Goal: Information Seeking & Learning: Find specific page/section

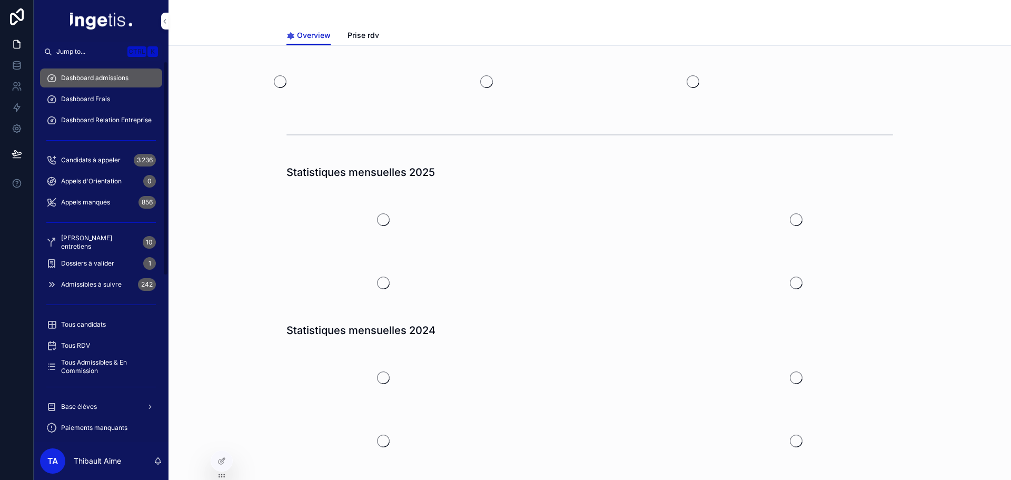
click at [100, 408] on div "Base élèves" at bounding box center [101, 406] width 110 height 17
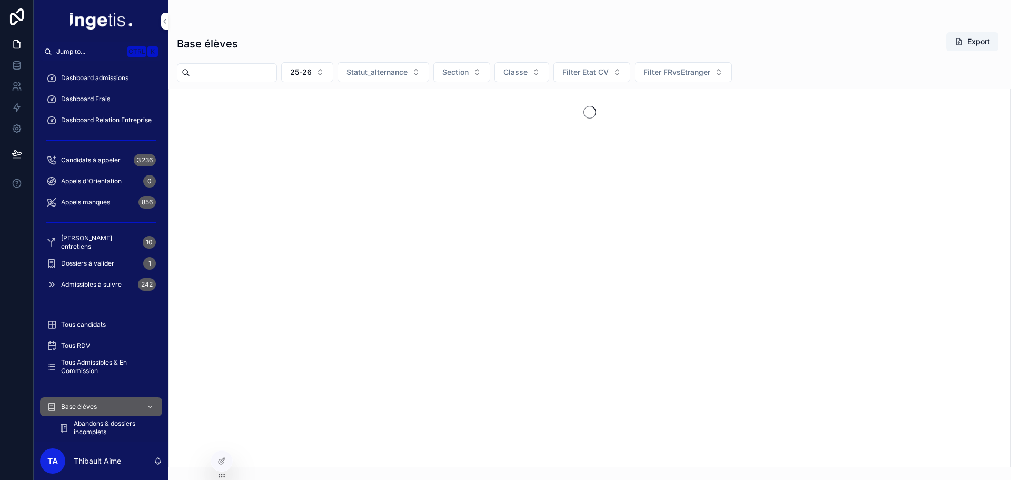
click at [276, 78] on input "scrollable content" at bounding box center [233, 72] width 86 height 15
paste input "******"
type input "******"
click at [285, 72] on icon "Clear" at bounding box center [280, 72] width 8 height 8
click at [324, 46] on div "Base élèves Export" at bounding box center [590, 44] width 826 height 24
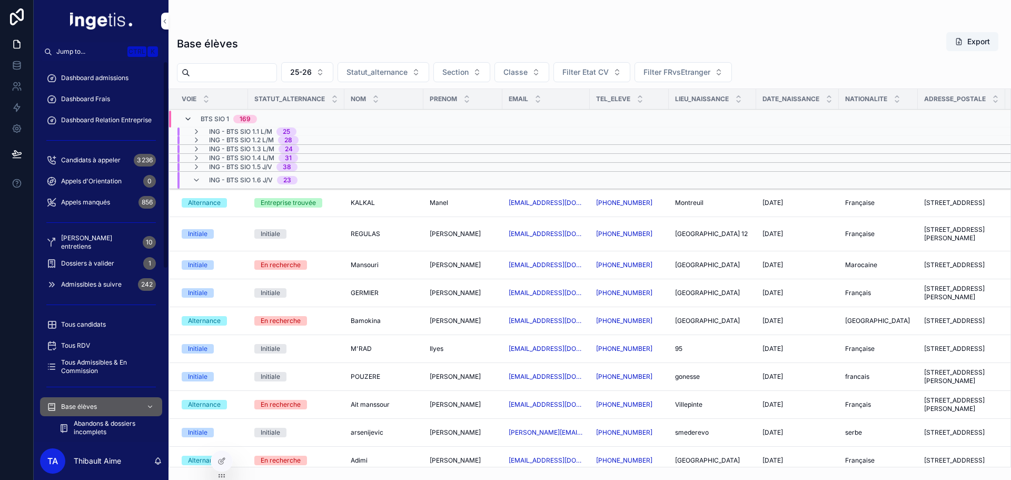
click at [185, 119] on icon "scrollable content" at bounding box center [188, 119] width 8 height 8
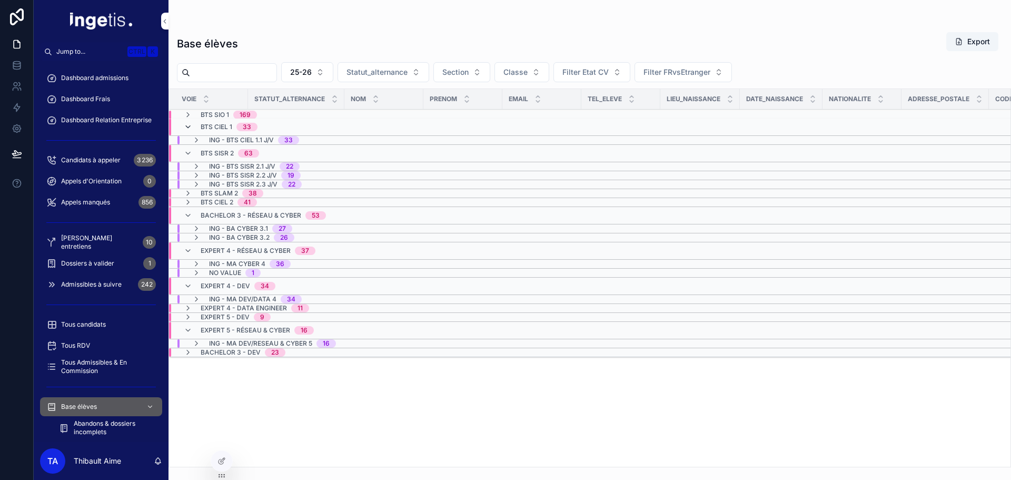
click at [191, 130] on icon "scrollable content" at bounding box center [188, 127] width 8 height 8
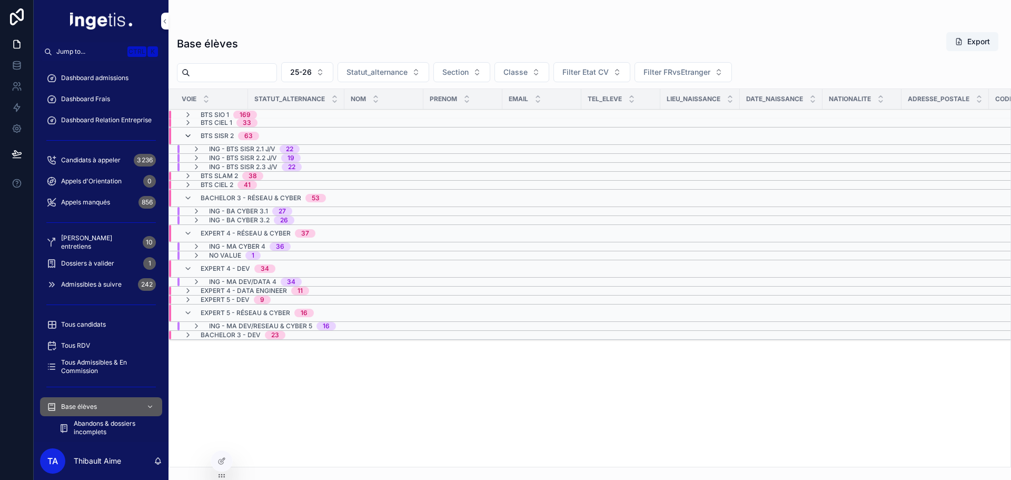
click at [189, 136] on icon "scrollable content" at bounding box center [188, 136] width 8 height 8
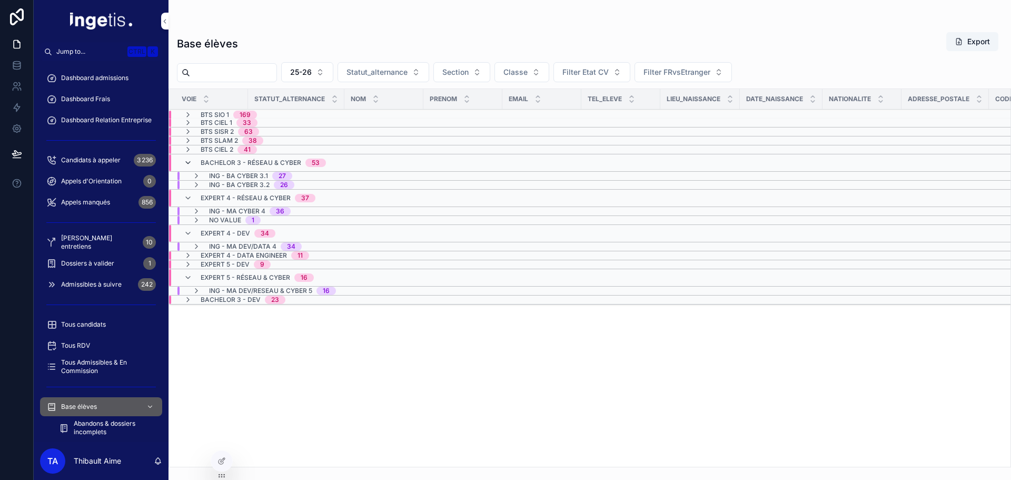
click at [191, 164] on icon "scrollable content" at bounding box center [188, 163] width 8 height 8
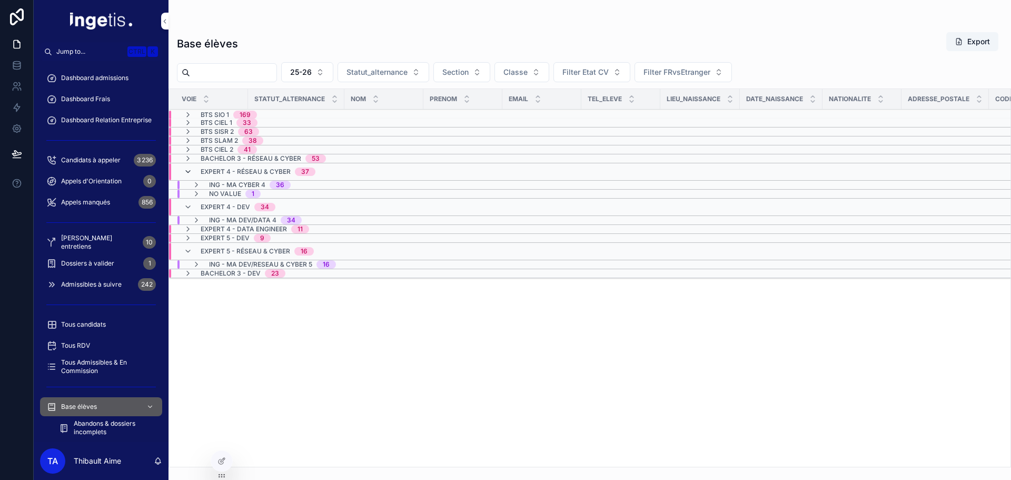
click at [184, 167] on icon "scrollable content" at bounding box center [188, 171] width 8 height 8
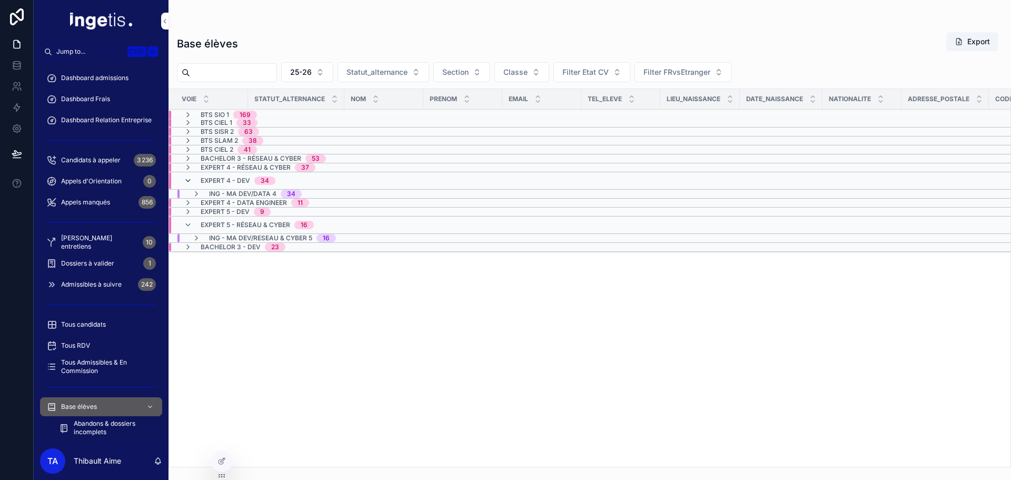
click at [187, 183] on icon "scrollable content" at bounding box center [188, 180] width 8 height 8
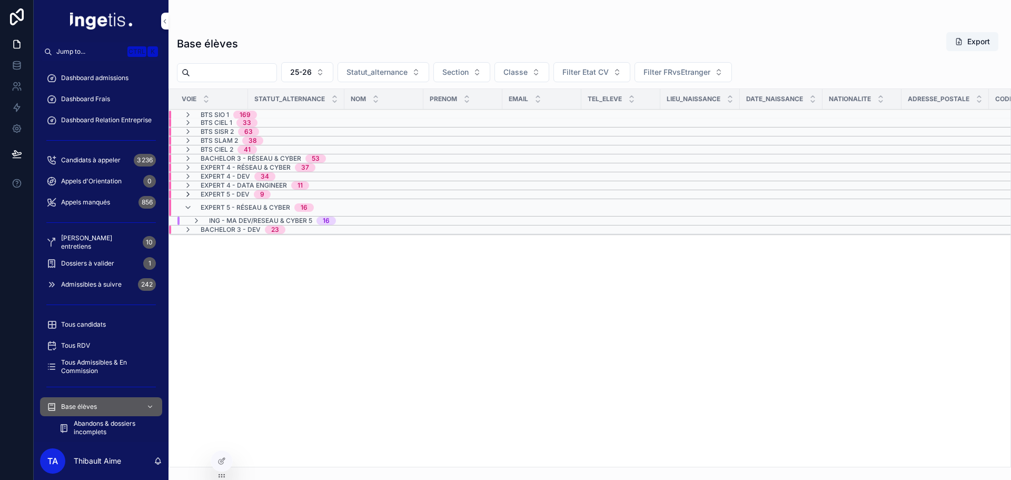
click at [188, 197] on icon "scrollable content" at bounding box center [188, 194] width 8 height 8
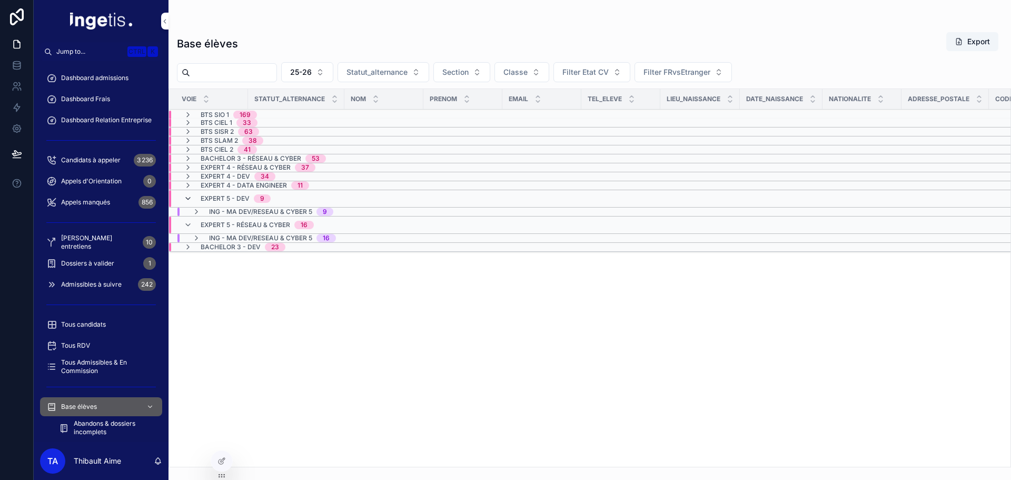
click at [185, 197] on icon "scrollable content" at bounding box center [188, 198] width 8 height 8
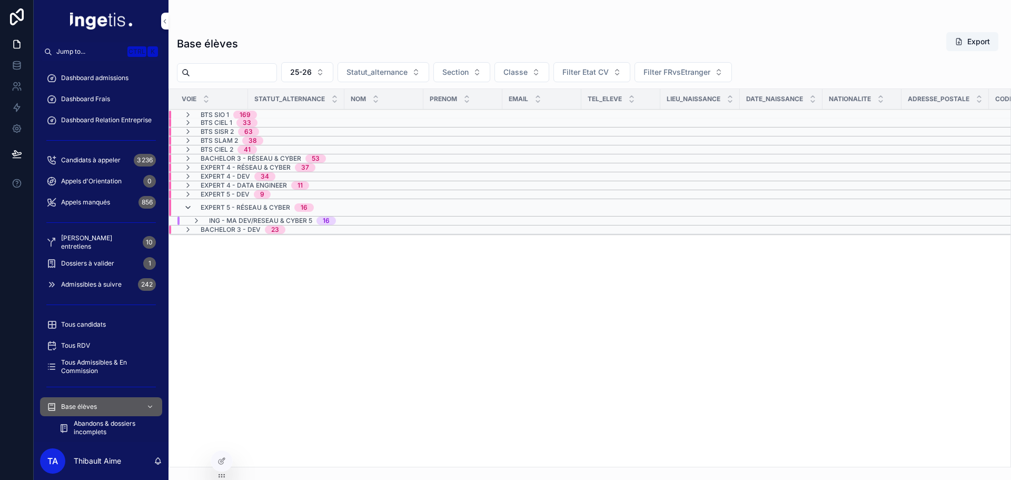
click at [187, 207] on icon "scrollable content" at bounding box center [188, 207] width 8 height 8
click at [96, 74] on span "Dashboard admissions" at bounding box center [94, 78] width 67 height 8
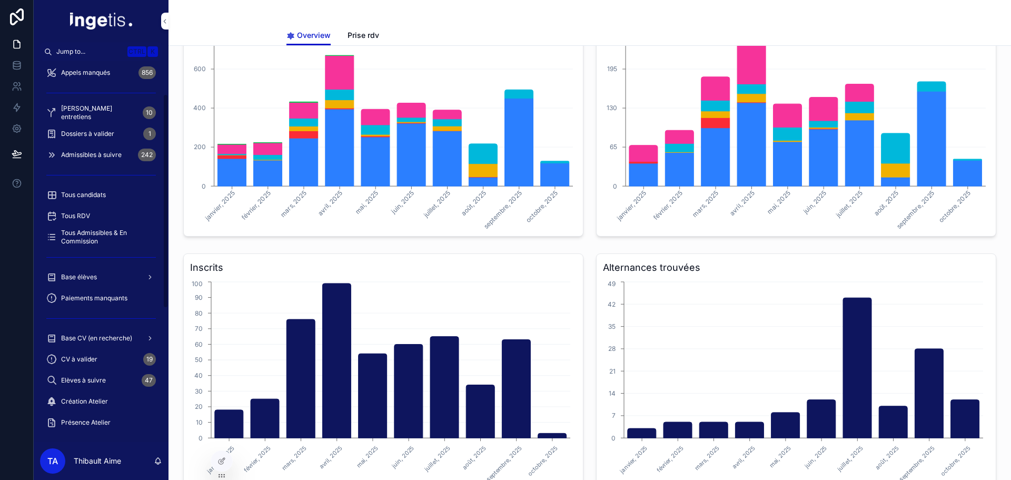
scroll to position [158, 0]
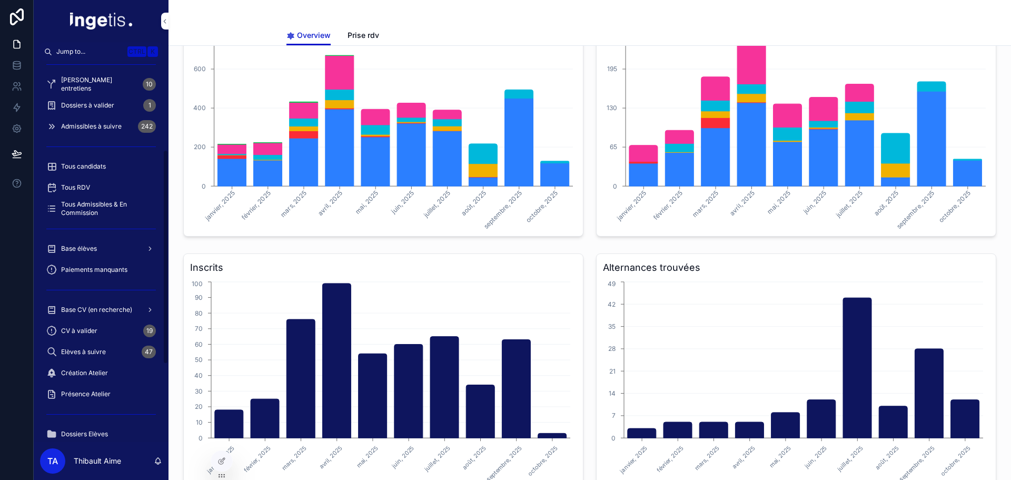
click at [94, 253] on div "Base élèves" at bounding box center [101, 248] width 110 height 17
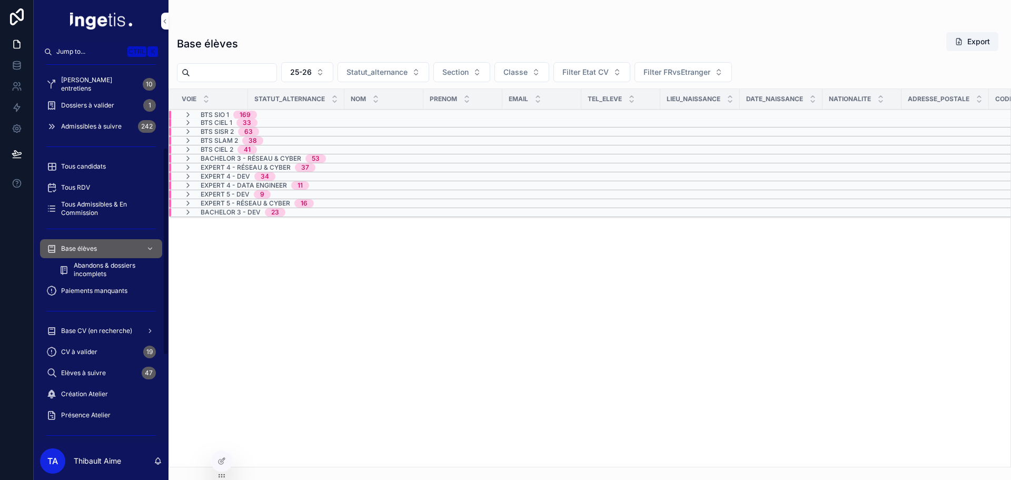
click at [102, 291] on span "Paiements manquants" at bounding box center [94, 290] width 66 height 8
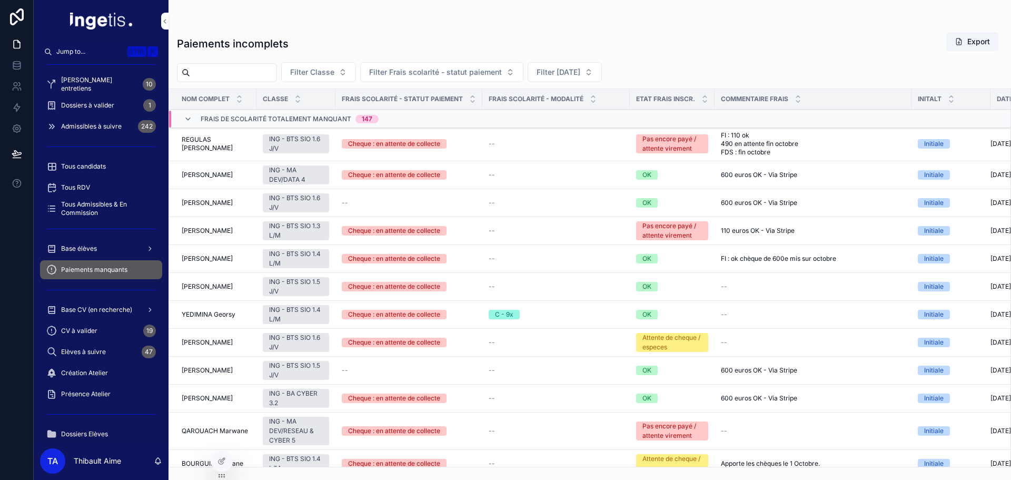
click at [335, 123] on span "Frais de scolarité totalement manquant" at bounding box center [276, 119] width 151 height 8
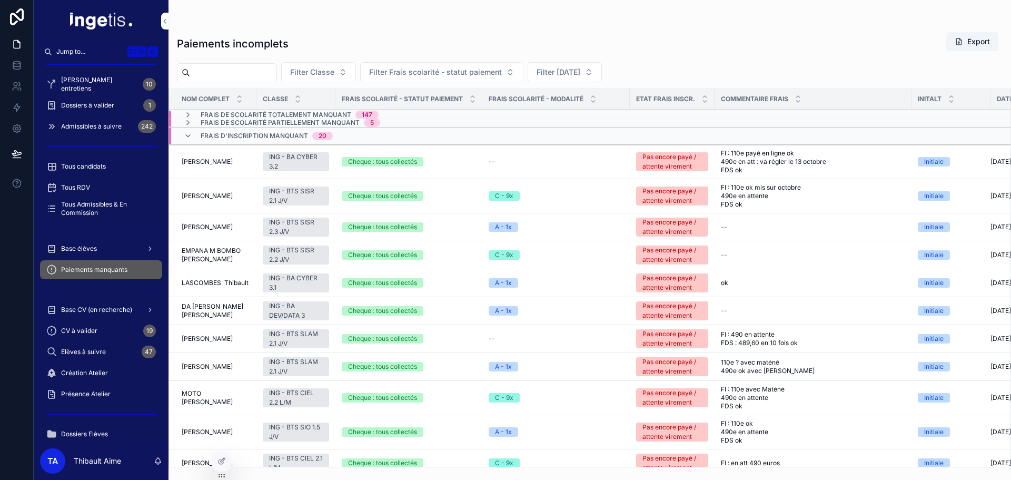
click at [325, 137] on div "20" at bounding box center [323, 136] width 8 height 8
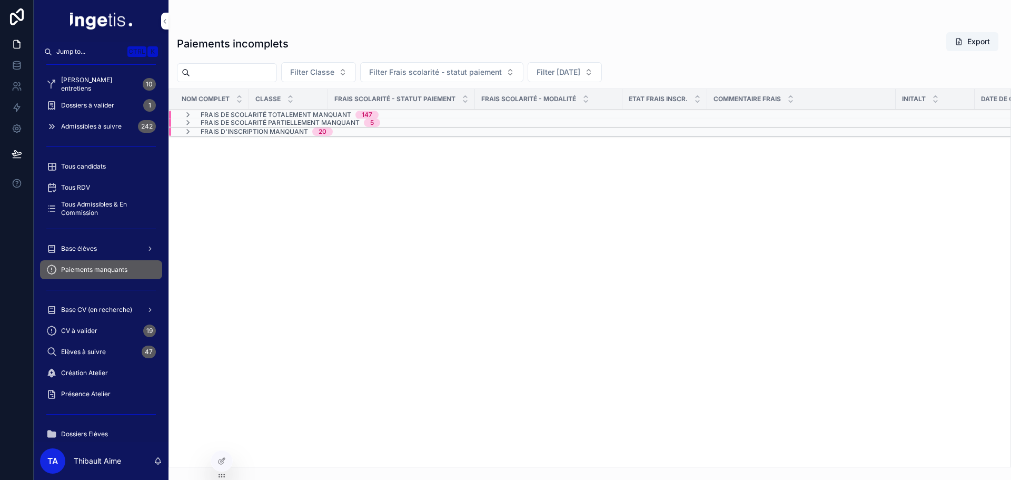
click at [323, 135] on div "20" at bounding box center [323, 131] width 8 height 8
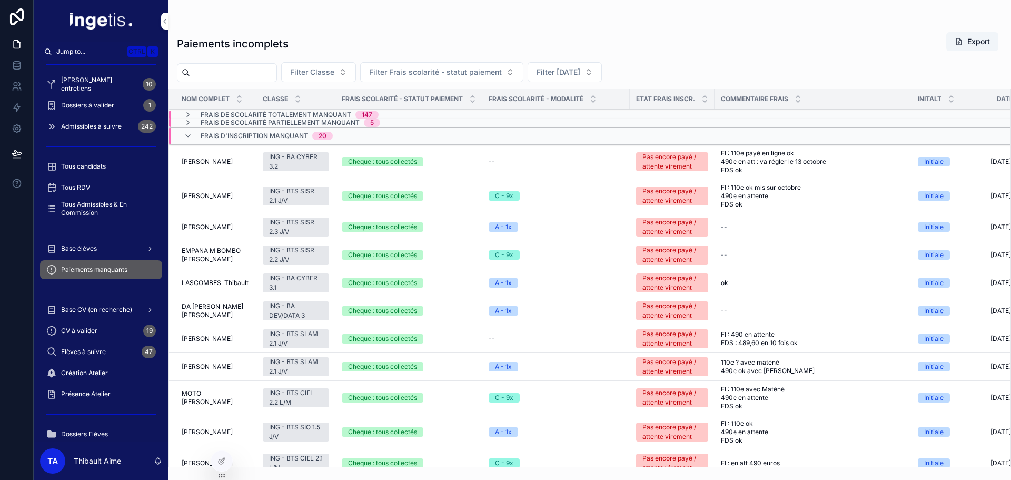
click at [323, 135] on div "20" at bounding box center [323, 136] width 8 height 8
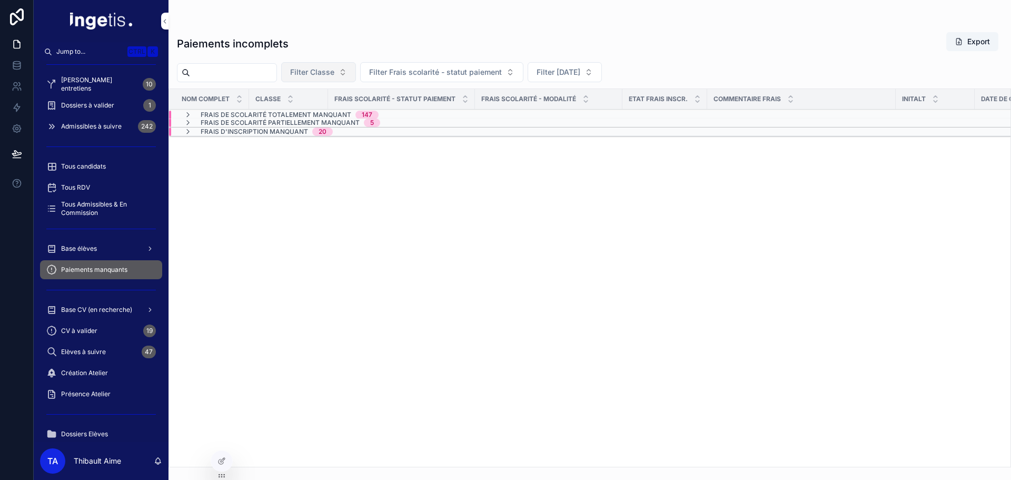
click at [334, 77] on span "Filter Classe" at bounding box center [312, 72] width 44 height 11
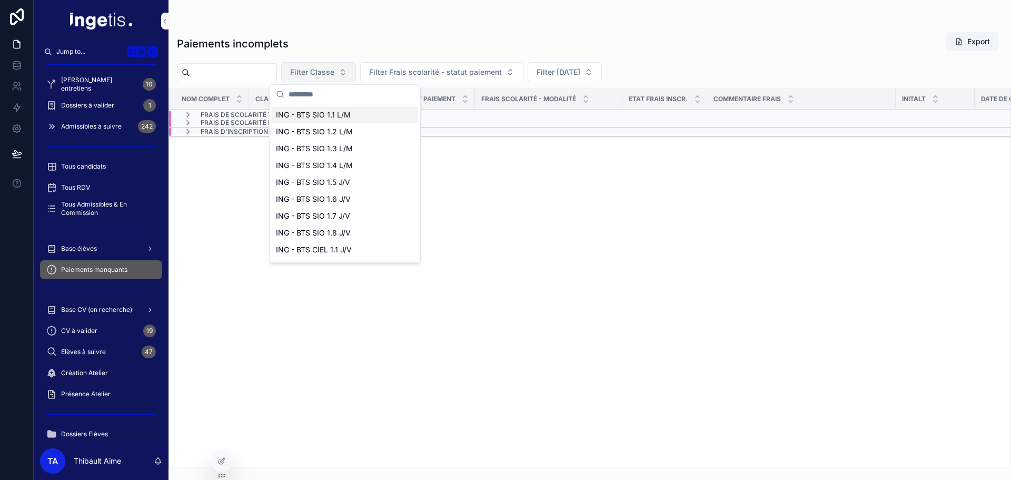
click at [334, 71] on span "Filter Classe" at bounding box center [312, 72] width 44 height 11
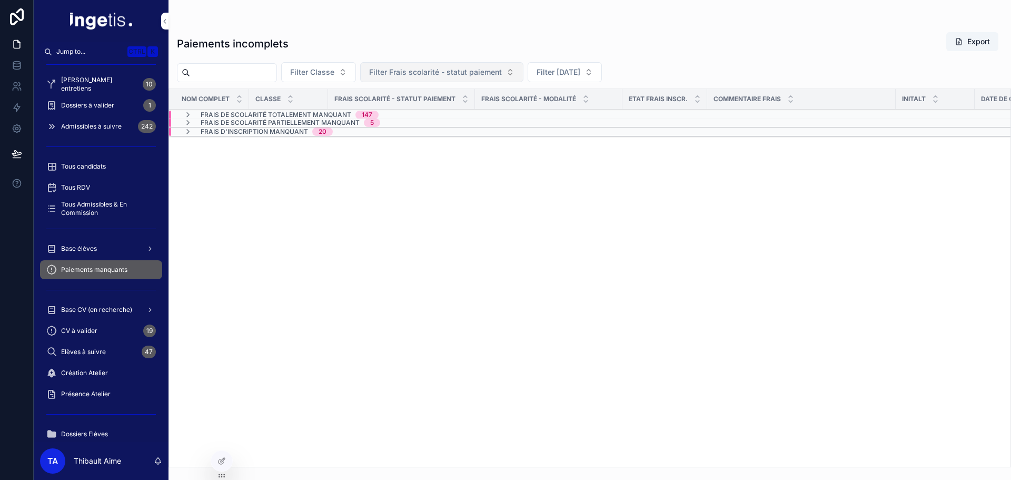
click at [434, 70] on span "Filter Frais scolarité - statut paiement" at bounding box center [435, 72] width 133 height 11
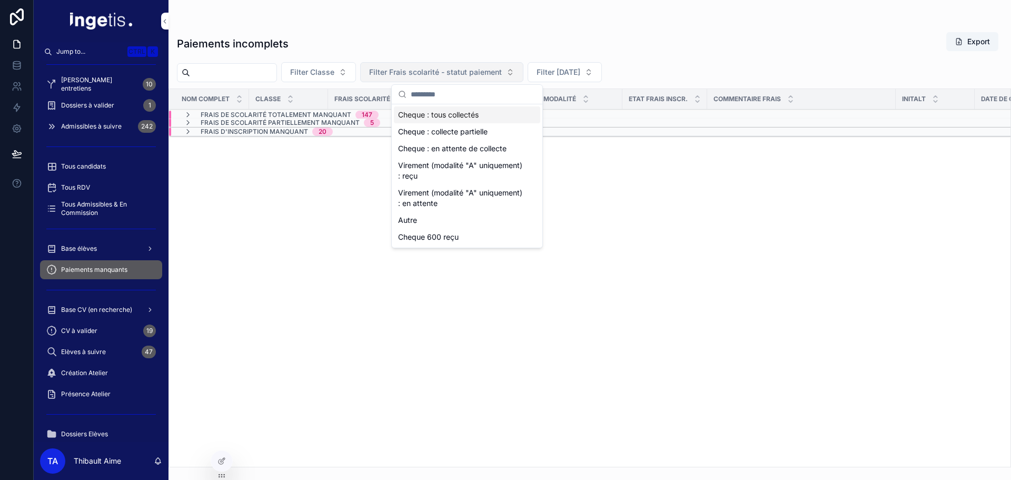
drag, startPoint x: 459, startPoint y: 70, endPoint x: 504, endPoint y: 70, distance: 44.8
click at [461, 70] on span "Filter Frais scolarité - statut paiement" at bounding box center [435, 72] width 133 height 11
click at [580, 70] on span "Filter [DATE]" at bounding box center [559, 72] width 44 height 11
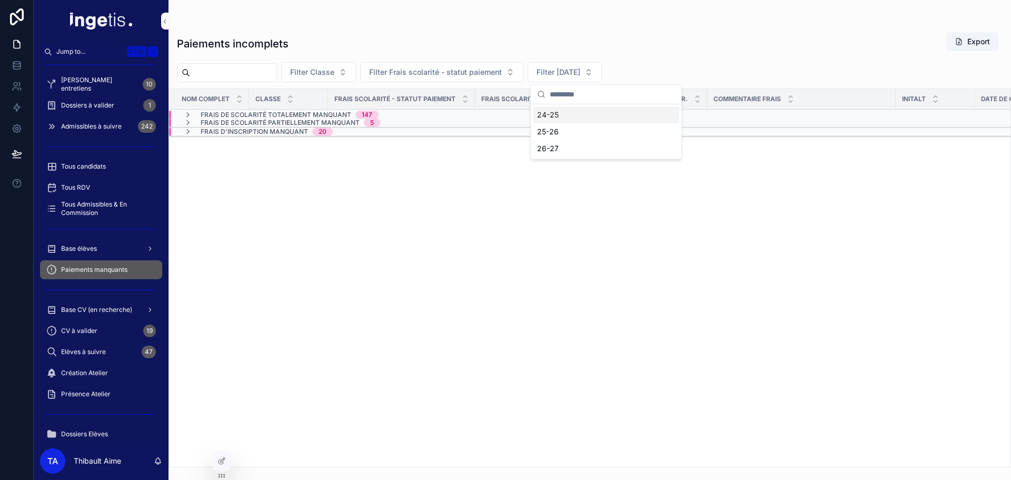
click at [554, 117] on div "24-25" at bounding box center [606, 114] width 146 height 17
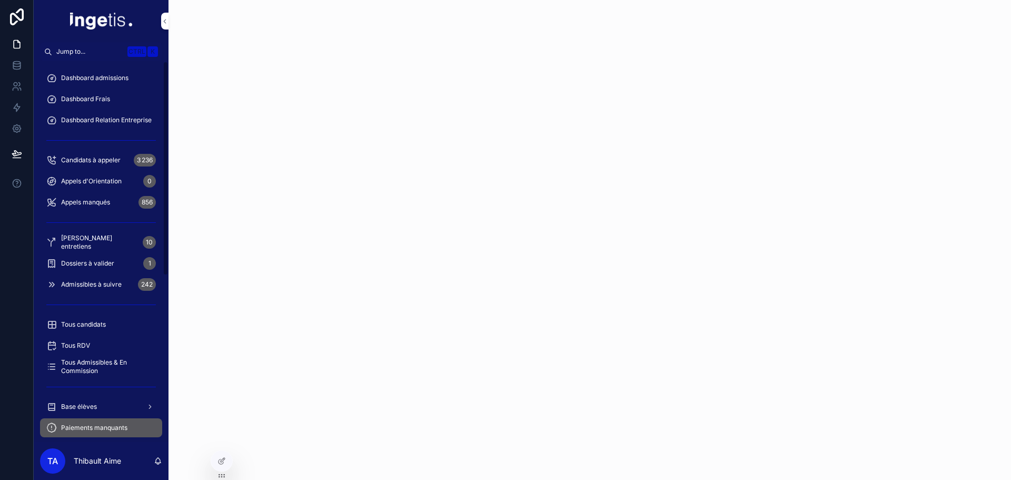
click at [105, 426] on span "Paiements manquants" at bounding box center [94, 427] width 66 height 8
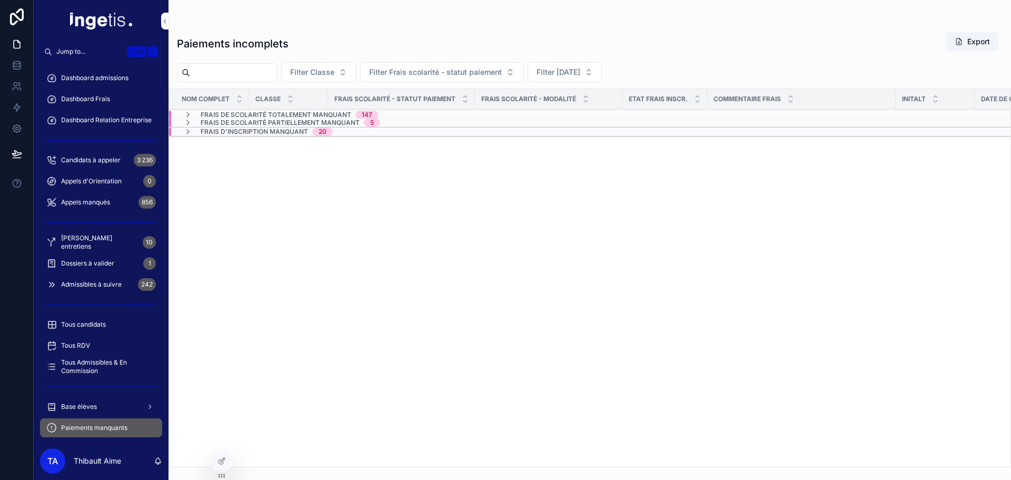
click at [578, 67] on span "Filter [DATE]" at bounding box center [559, 72] width 44 height 11
click at [553, 115] on div "24-25" at bounding box center [606, 114] width 146 height 17
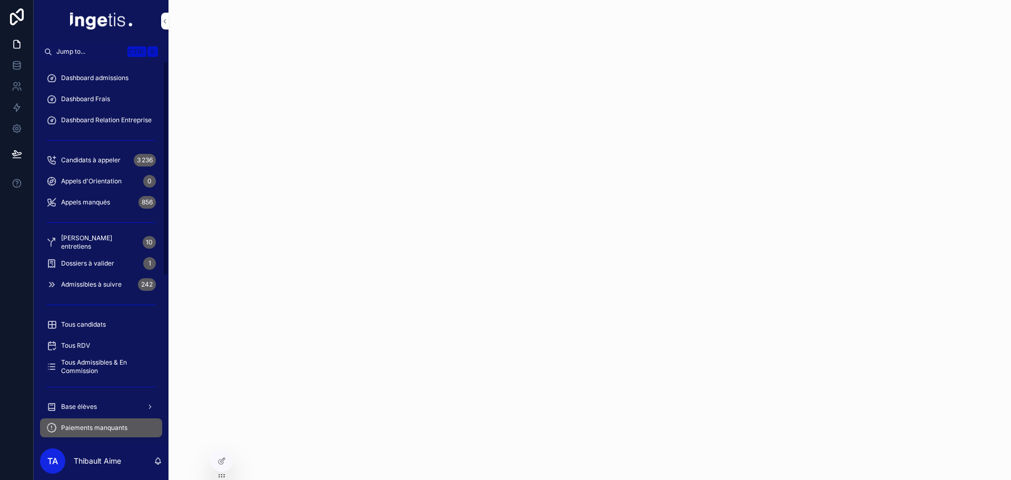
click at [95, 428] on span "Paiements manquants" at bounding box center [94, 427] width 66 height 8
click at [95, 414] on div "Base élèves" at bounding box center [101, 406] width 110 height 17
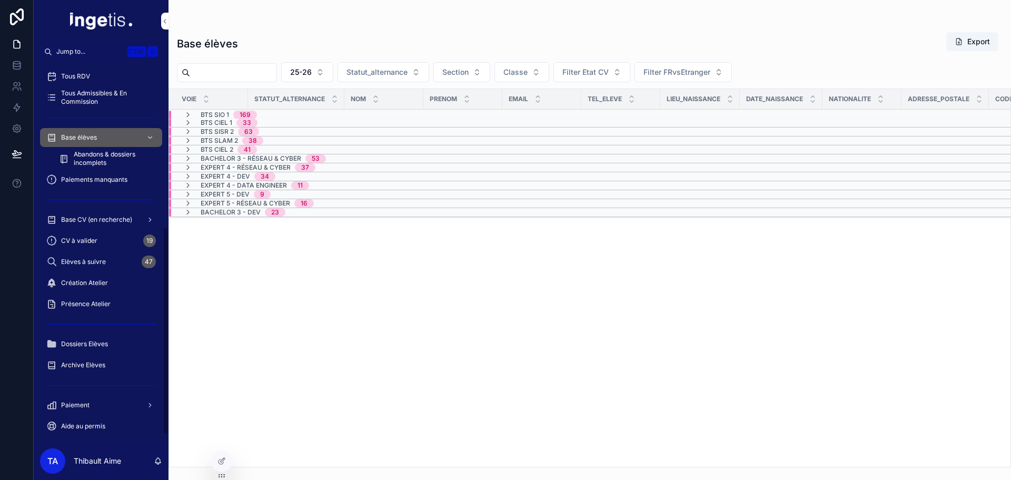
scroll to position [316, 0]
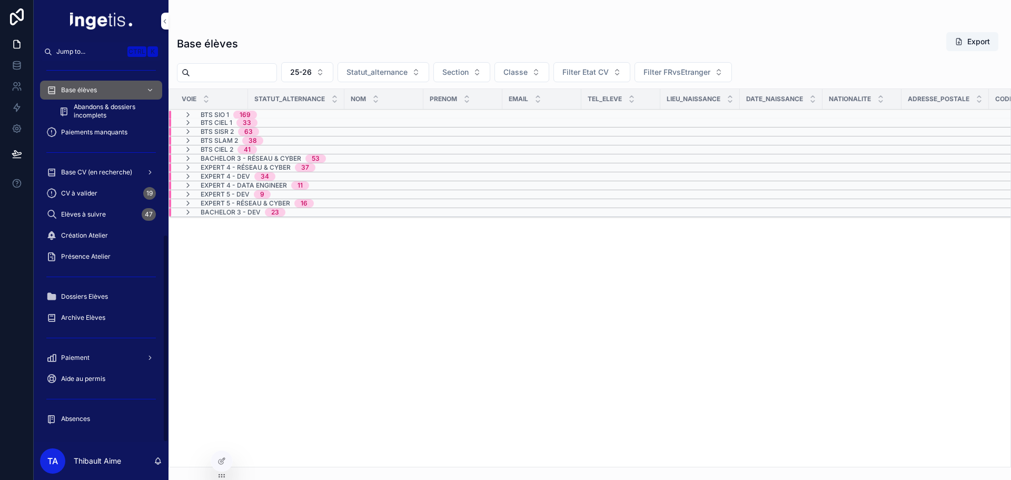
click at [91, 349] on link "Paiement" at bounding box center [101, 357] width 122 height 19
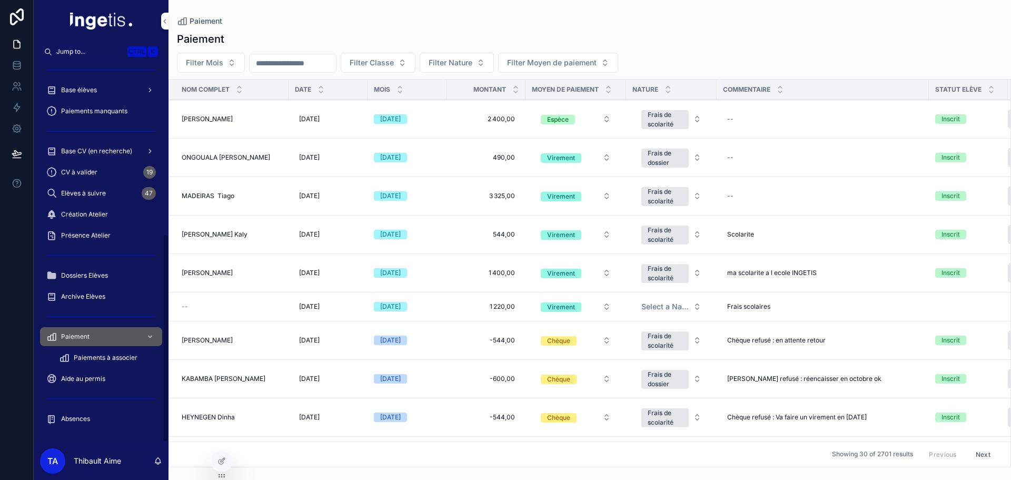
click at [116, 357] on span "Paiements à associer" at bounding box center [106, 357] width 64 height 8
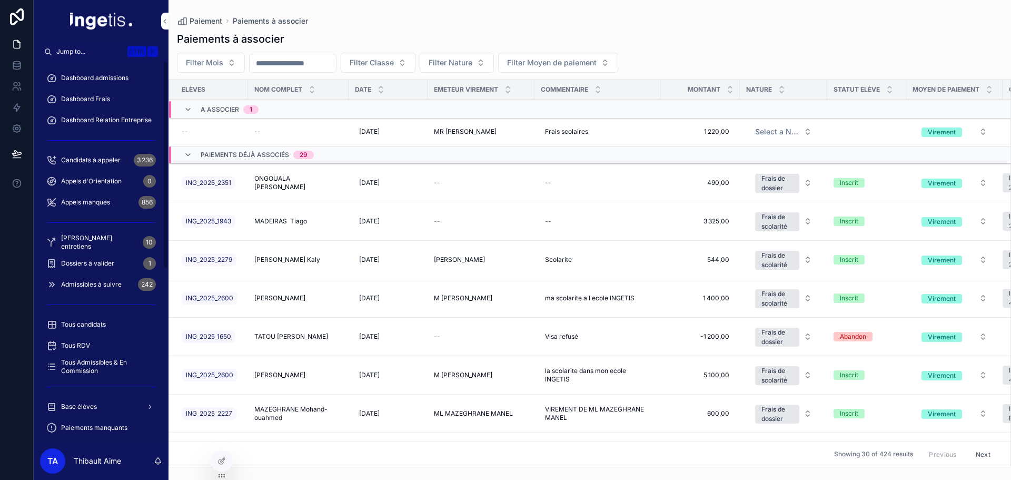
click at [110, 78] on span "Dashboard admissions" at bounding box center [94, 78] width 67 height 8
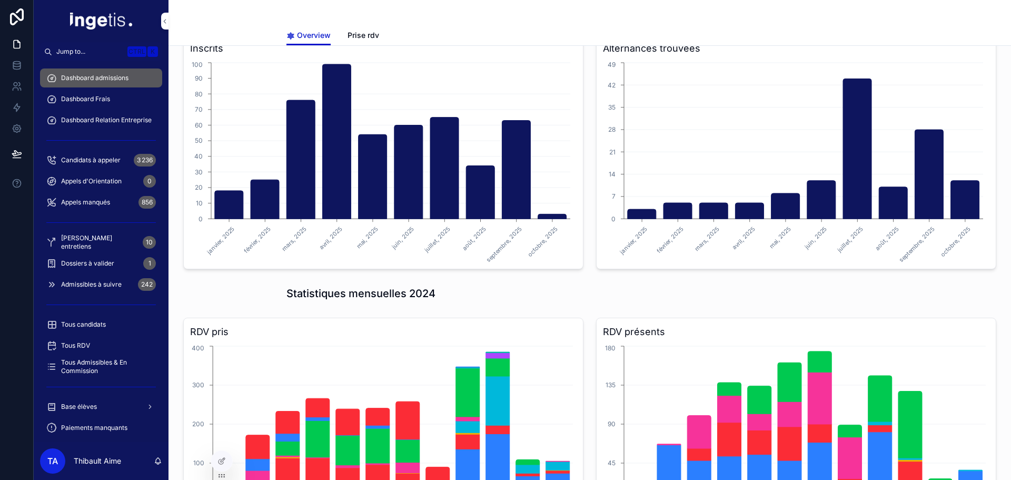
scroll to position [579, 0]
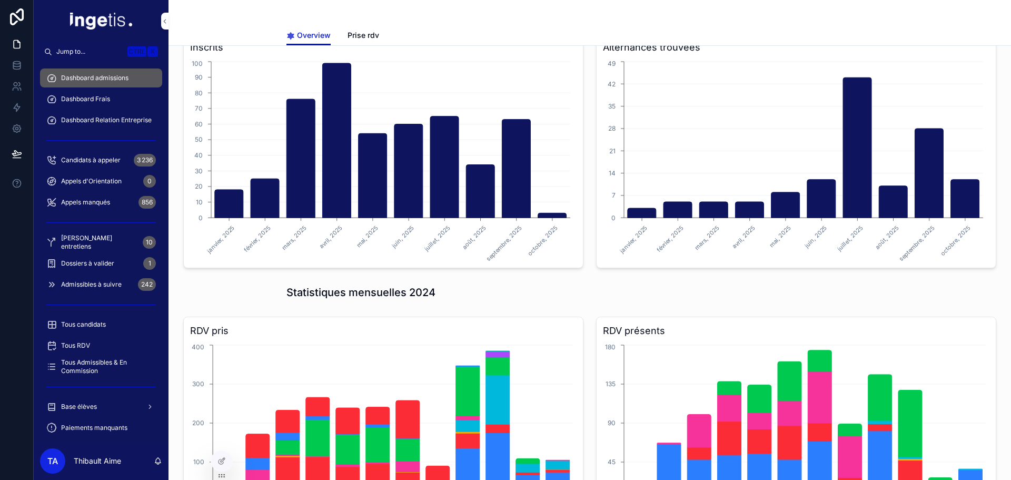
click at [704, 282] on div "Statistiques mensuelles 2024" at bounding box center [590, 292] width 826 height 23
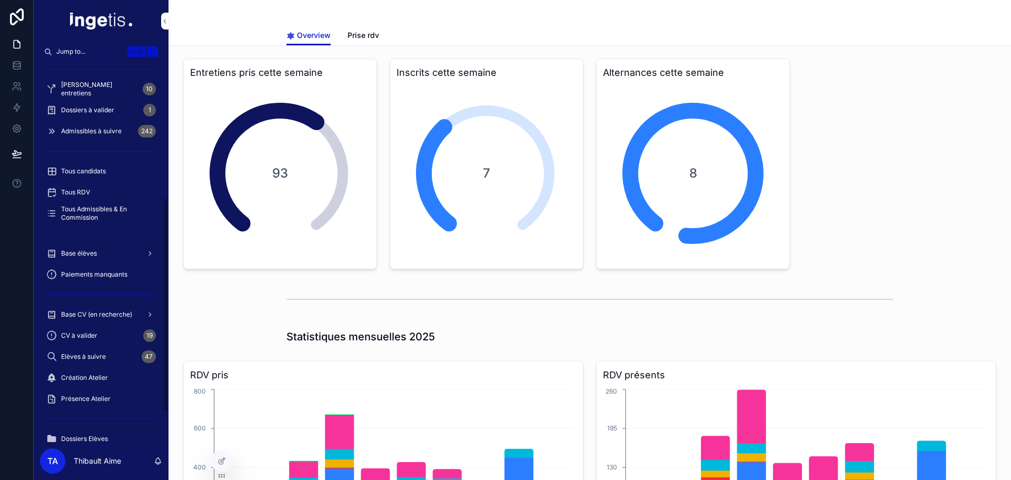
scroll to position [263, 0]
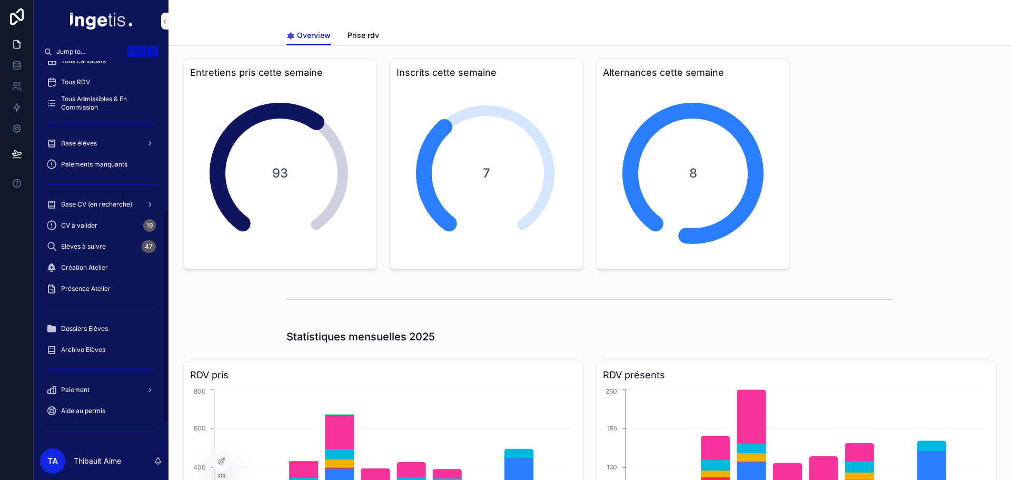
click at [93, 138] on div "Base élèves" at bounding box center [101, 143] width 110 height 17
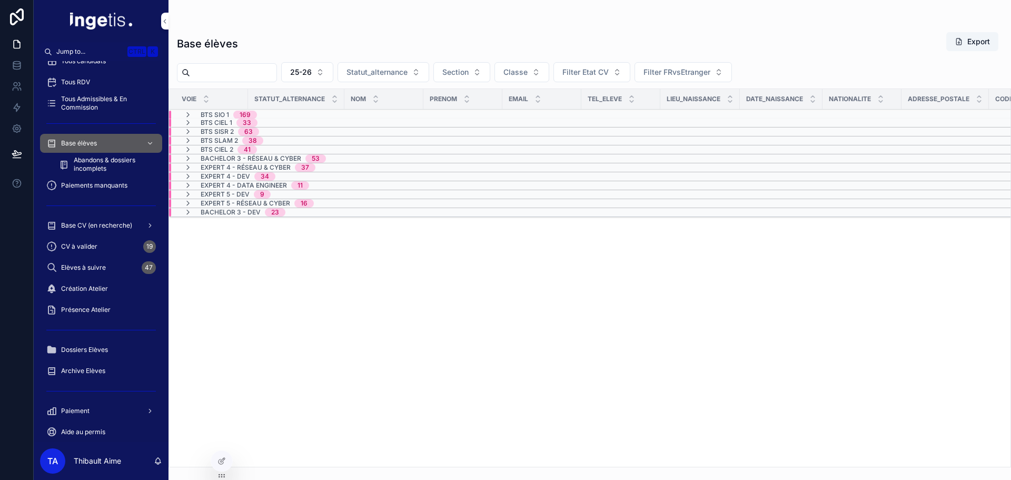
click at [224, 111] on span "BTS SIO 1" at bounding box center [215, 115] width 28 height 8
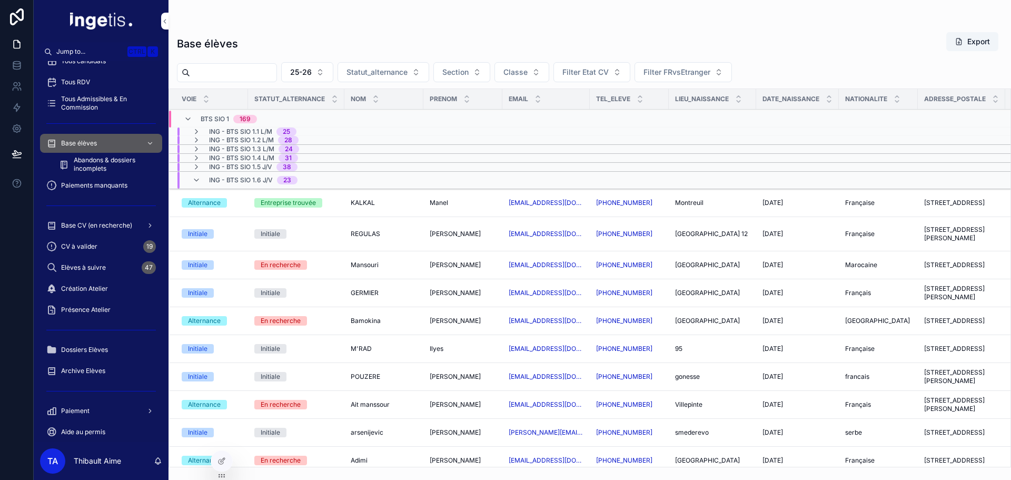
click at [260, 182] on span "ING - BTS SIO 1.6 J/V" at bounding box center [241, 180] width 64 height 8
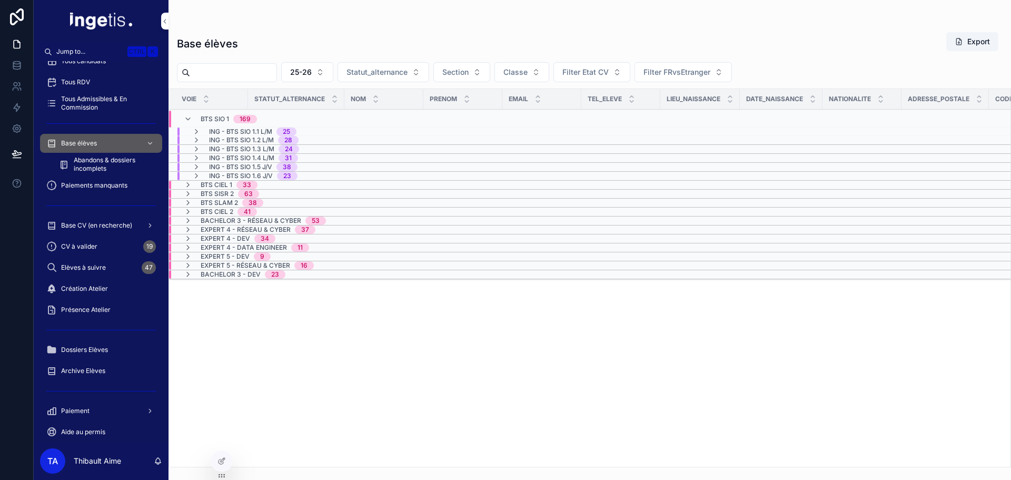
click at [265, 223] on span "Bachelor 3 - Réseau & Cyber" at bounding box center [251, 220] width 101 height 8
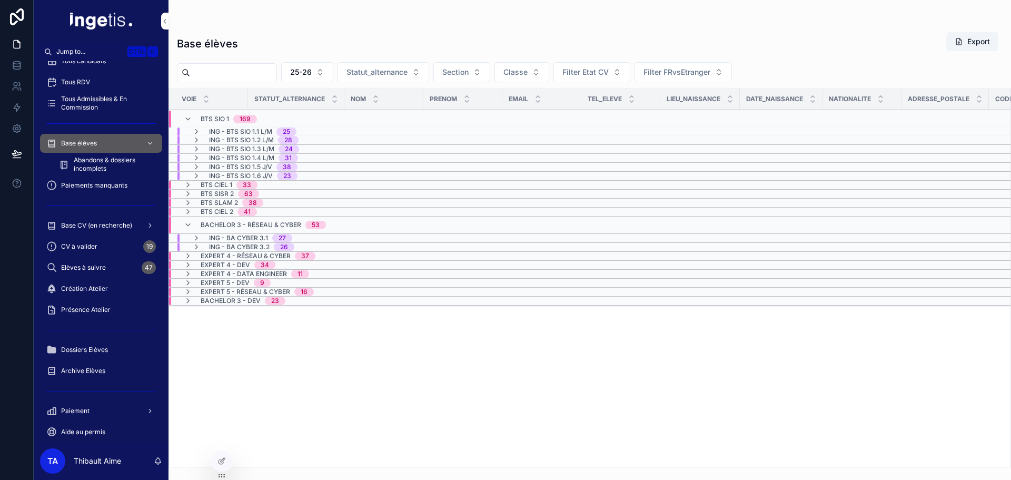
click at [265, 253] on span "Expert 4 - Réseau & Cyber" at bounding box center [246, 256] width 90 height 8
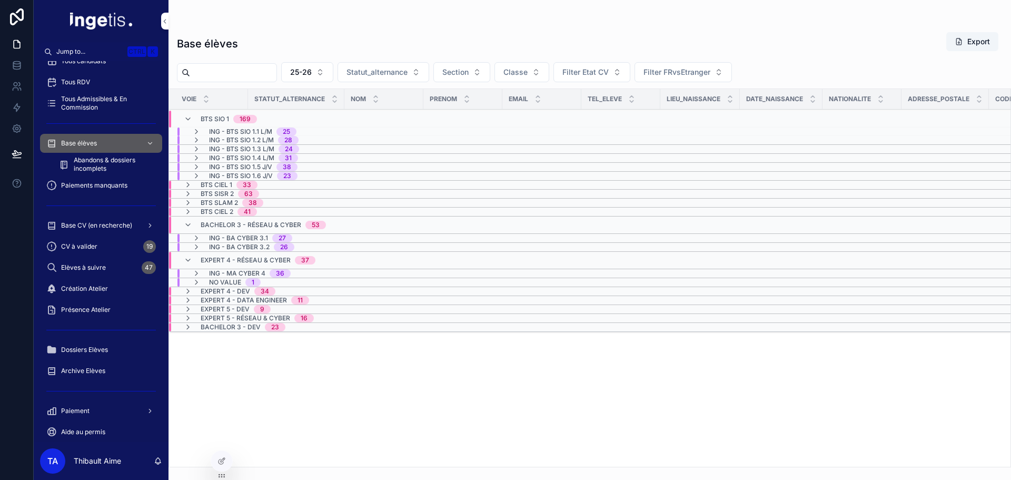
click at [238, 291] on span "Expert 4 - Dev" at bounding box center [226, 291] width 50 height 8
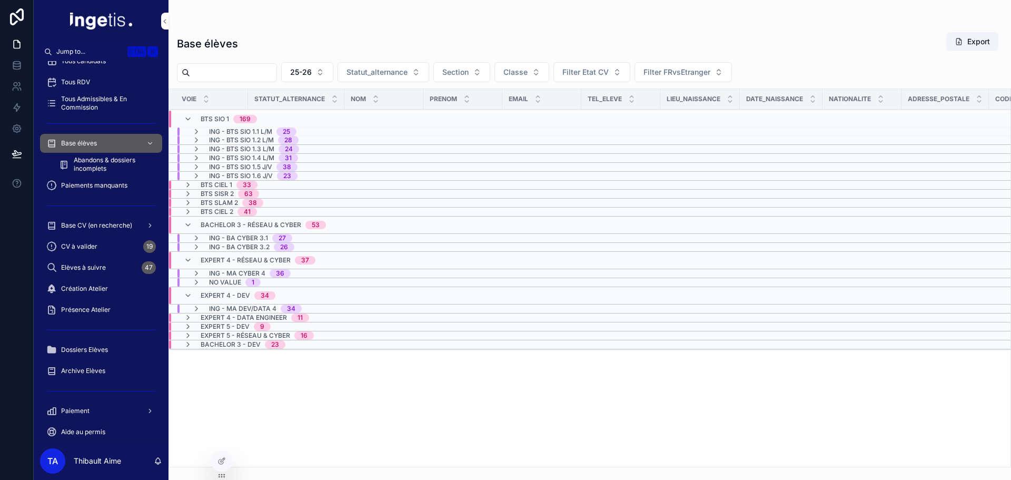
click at [250, 319] on span "Expert 4 - Data Engineer" at bounding box center [244, 317] width 86 height 8
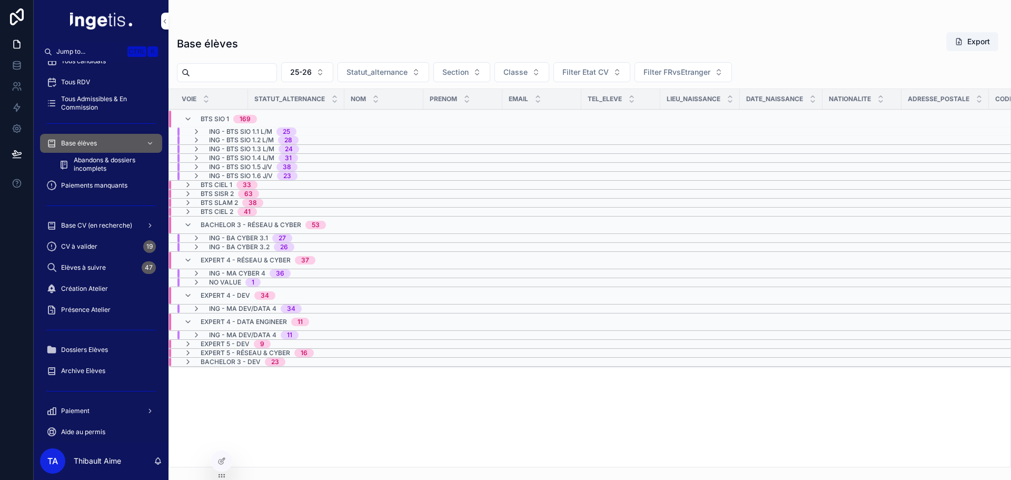
click at [235, 340] on span "Expert 5 - Dev" at bounding box center [225, 344] width 49 height 8
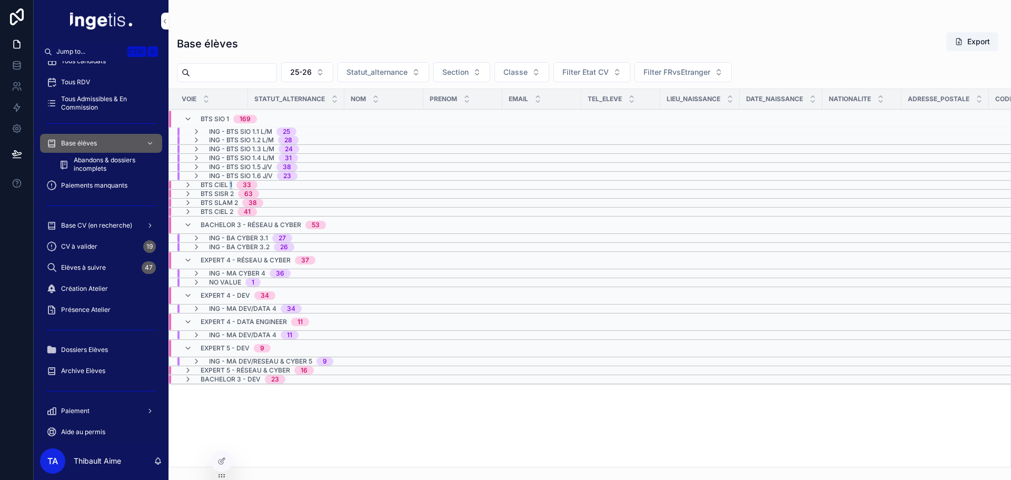
click at [230, 185] on span "BTS CIEL 1" at bounding box center [217, 185] width 32 height 8
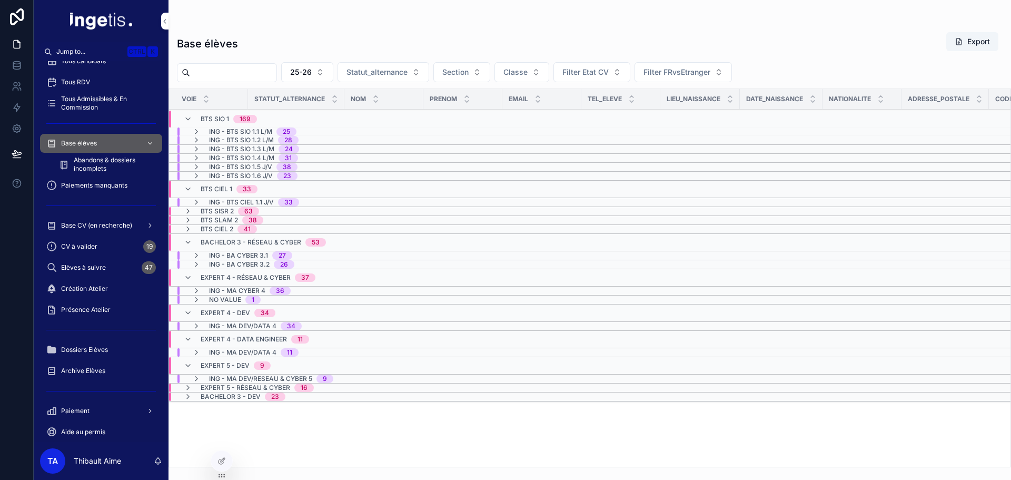
click at [225, 186] on span "BTS CIEL 1" at bounding box center [217, 189] width 32 height 8
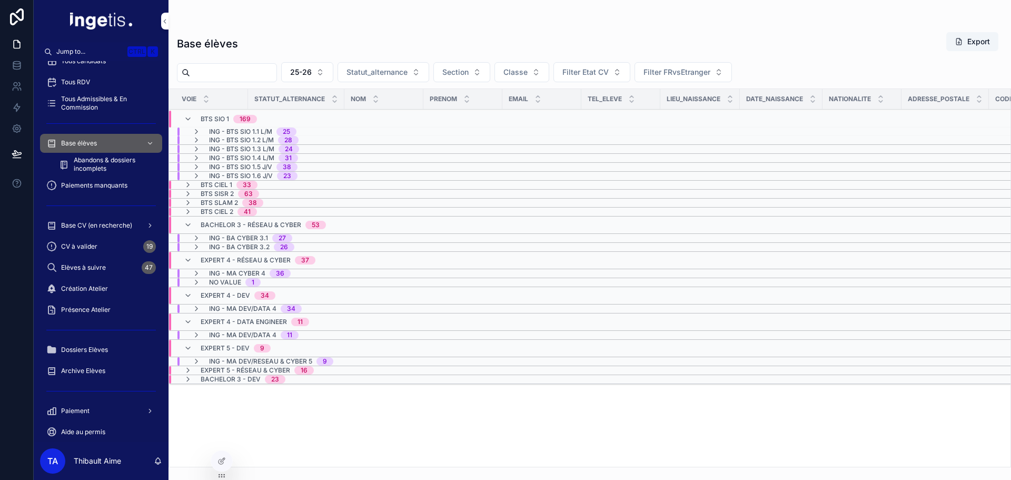
click at [207, 111] on div "BTS SIO 1 169" at bounding box center [229, 119] width 56 height 17
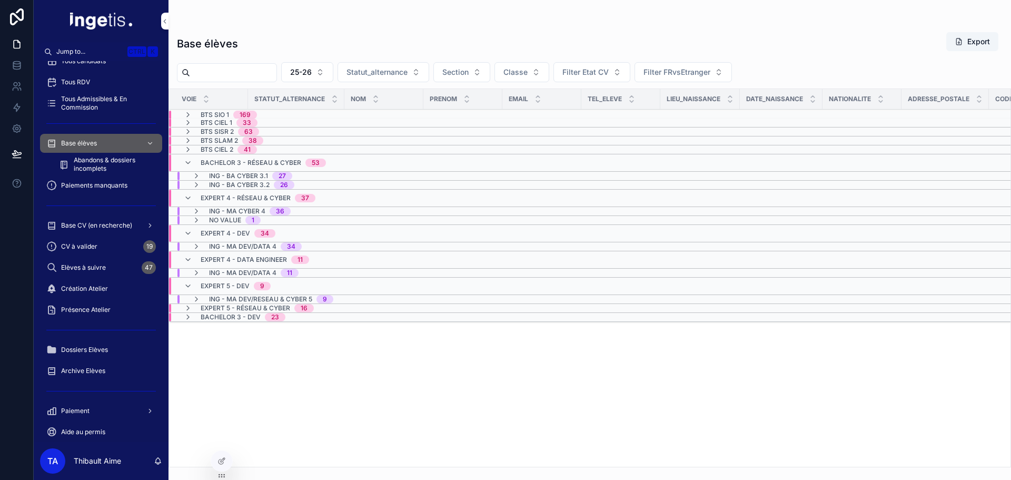
click at [210, 161] on span "Bachelor 3 - Réseau & Cyber" at bounding box center [251, 163] width 101 height 8
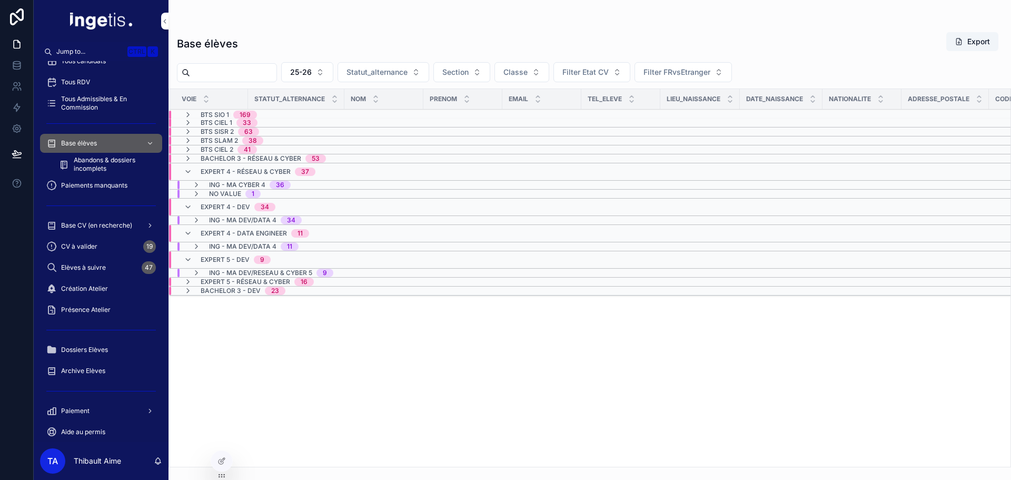
click at [210, 170] on span "Expert 4 - Réseau & Cyber" at bounding box center [246, 171] width 90 height 8
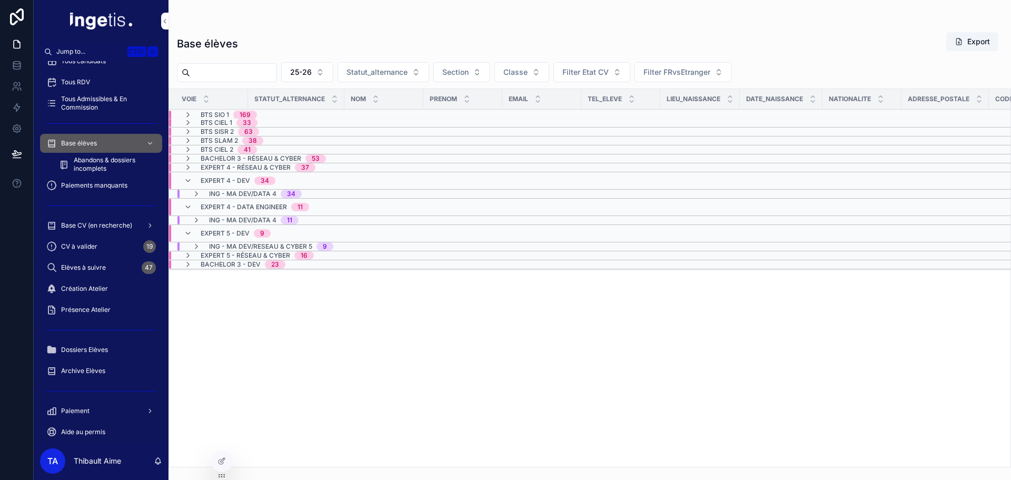
click at [210, 177] on span "Expert 4 - Dev" at bounding box center [226, 180] width 50 height 8
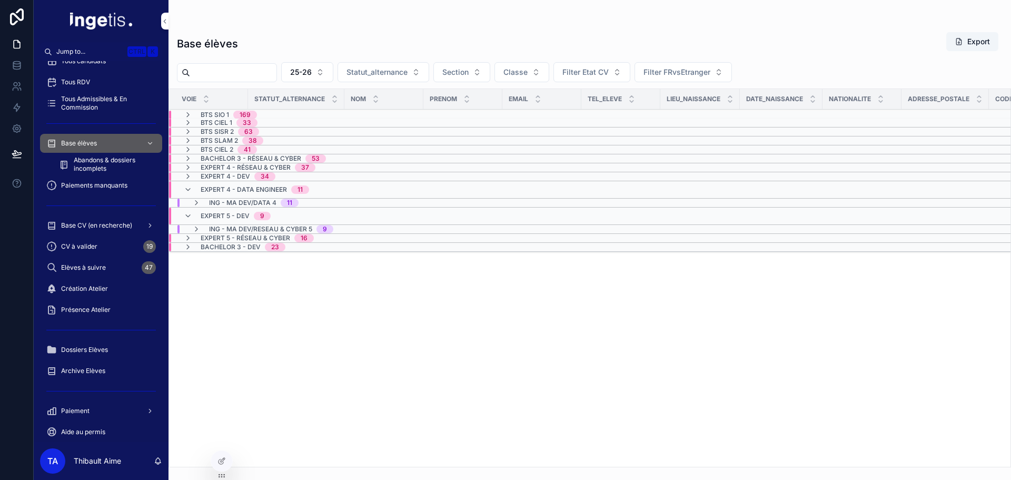
click at [211, 187] on span "Expert 4 - Data Engineer" at bounding box center [244, 189] width 86 height 8
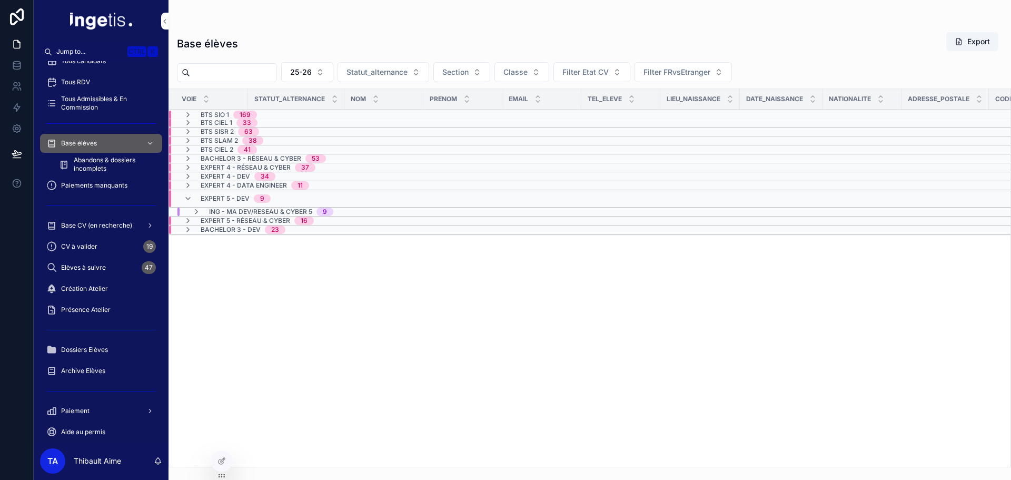
click at [207, 200] on span "Expert 5 - Dev" at bounding box center [225, 198] width 49 height 8
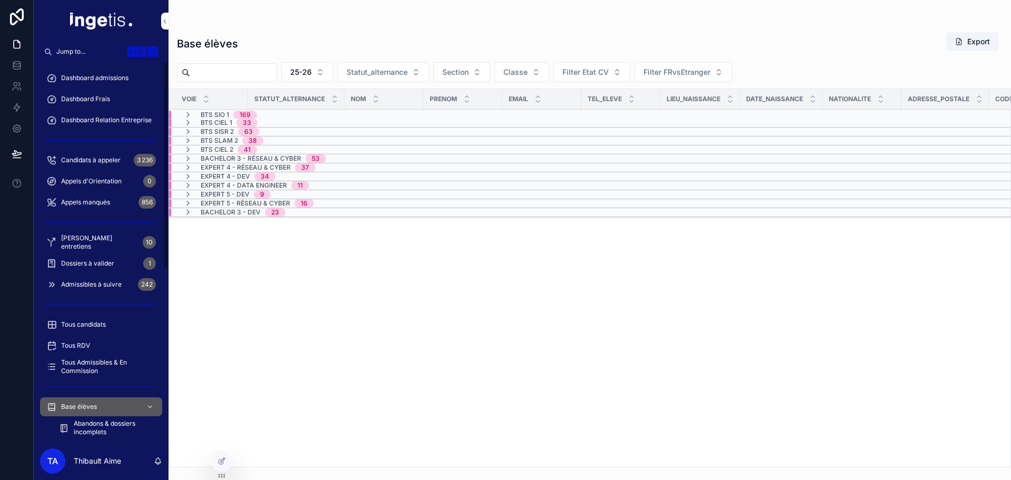
click at [105, 78] on span "Dashboard admissions" at bounding box center [94, 78] width 67 height 8
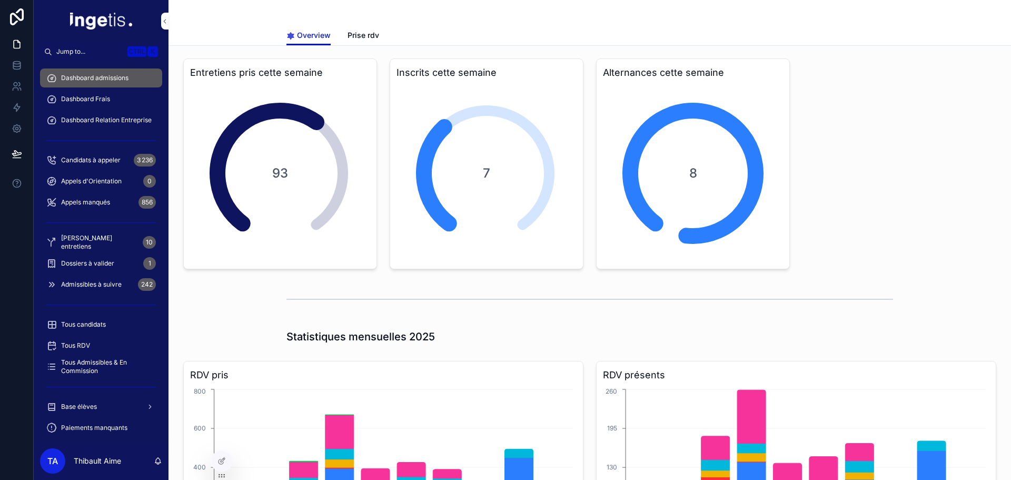
drag, startPoint x: 103, startPoint y: 409, endPoint x: 111, endPoint y: 395, distance: 15.4
click at [103, 409] on div "Base élèves" at bounding box center [101, 406] width 110 height 17
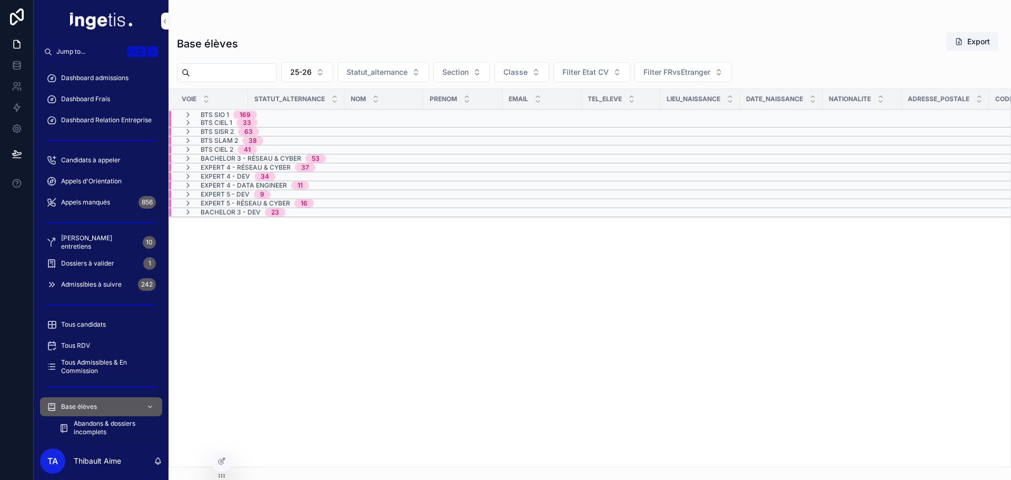
click at [274, 71] on input "scrollable content" at bounding box center [233, 72] width 86 height 15
paste input "******"
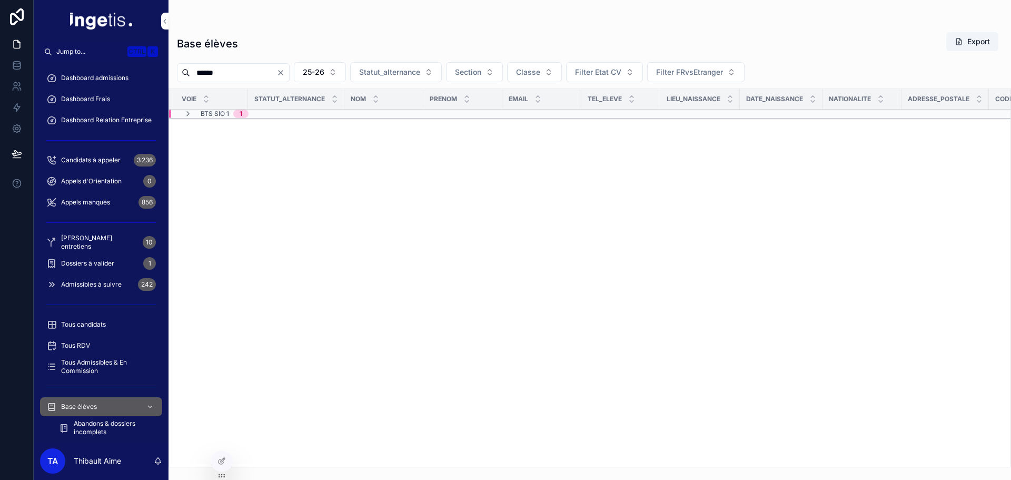
click at [266, 113] on div "BTS SIO 1 1" at bounding box center [296, 114] width 254 height 8
click at [278, 130] on span "1" at bounding box center [284, 131] width 15 height 8
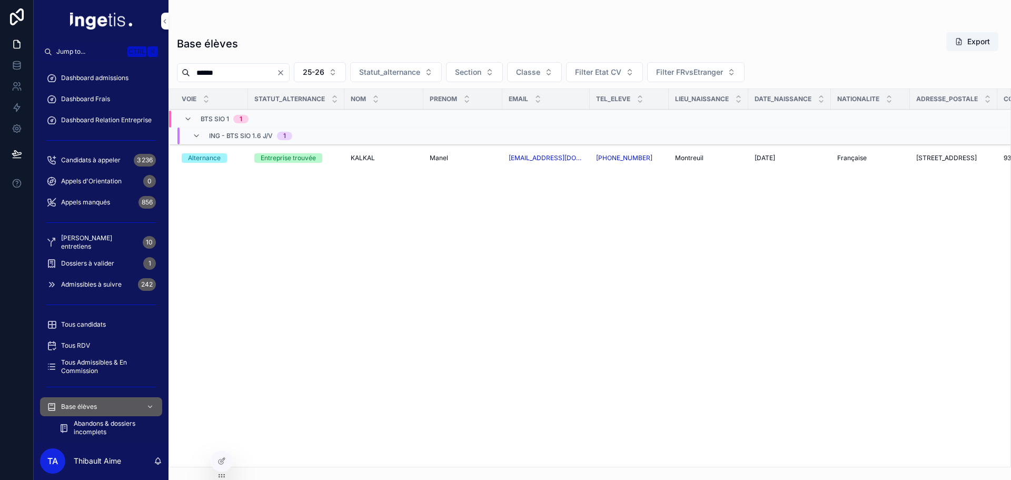
click at [106, 65] on div "Jump to... Ctrl K Dashboard admissions Dashboard Frais Dashboard Relation Entre…" at bounding box center [522, 240] width 977 height 480
paste input "*"
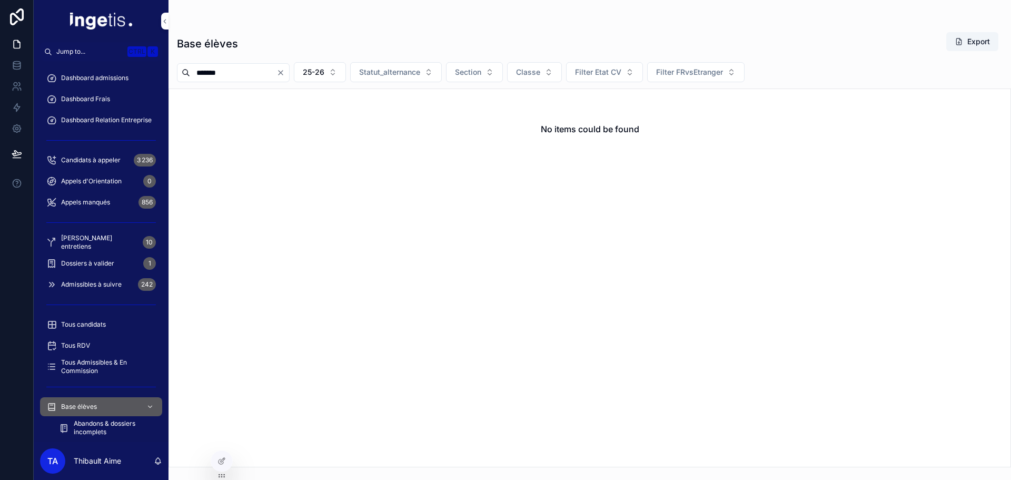
drag, startPoint x: 276, startPoint y: 66, endPoint x: 168, endPoint y: 66, distance: 108.5
click at [183, 66] on div "*******" at bounding box center [233, 72] width 113 height 19
paste input "scrollable content"
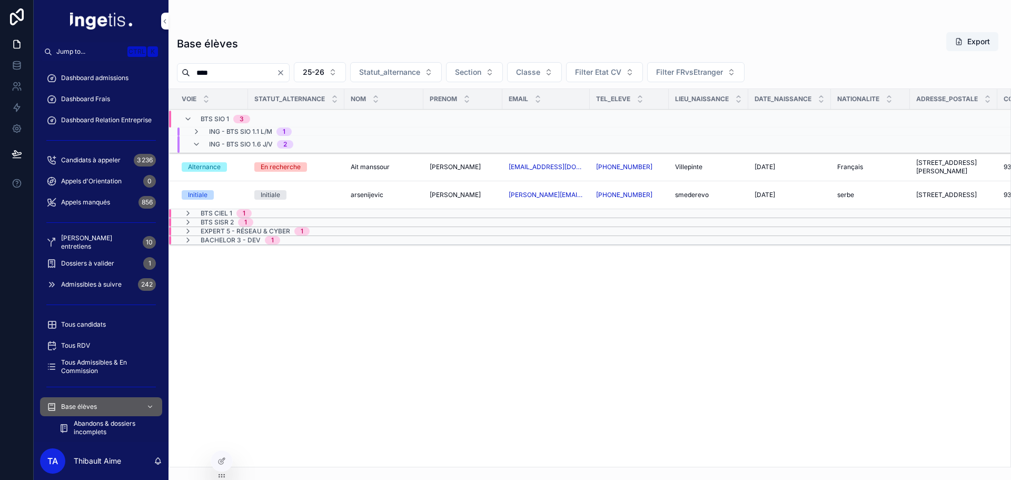
type input "****"
click at [243, 127] on span "ING - BTS SIO 1.1 L/M" at bounding box center [240, 131] width 63 height 8
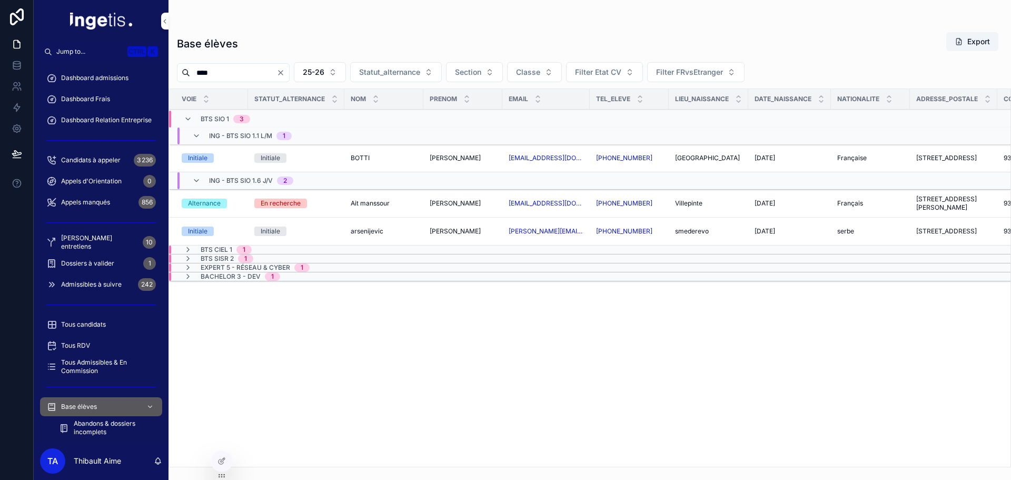
click at [249, 248] on span "1" at bounding box center [243, 249] width 15 height 8
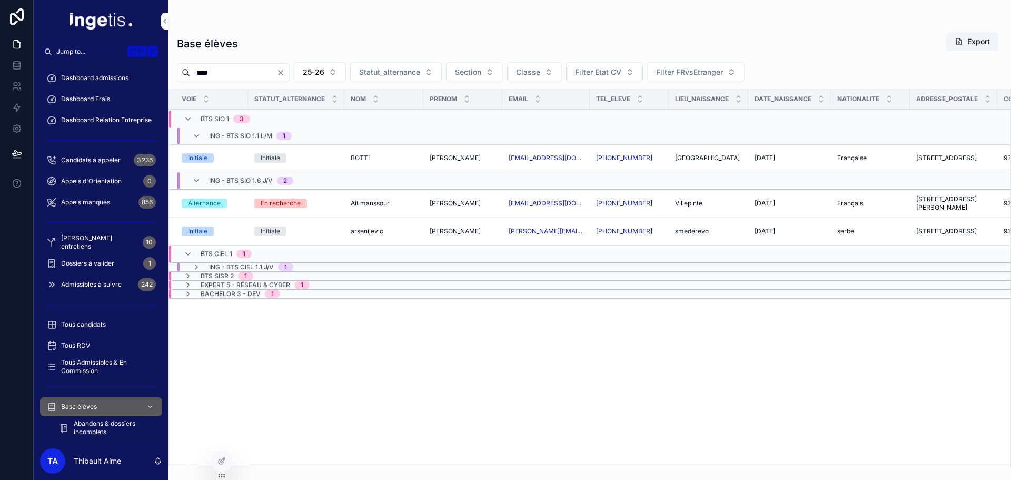
click at [266, 264] on span "ING - BTS CIEL 1.1 J/V" at bounding box center [241, 267] width 65 height 8
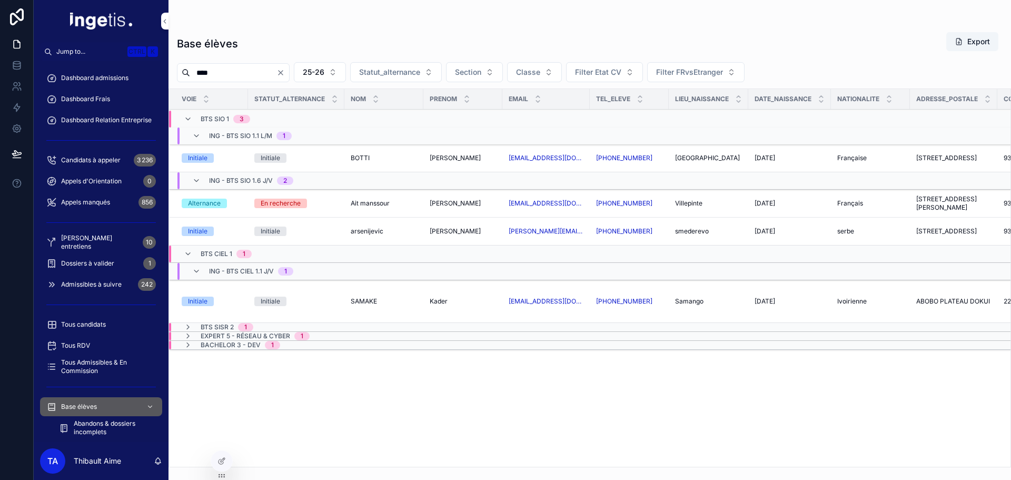
click at [249, 327] on span "1" at bounding box center [245, 327] width 15 height 8
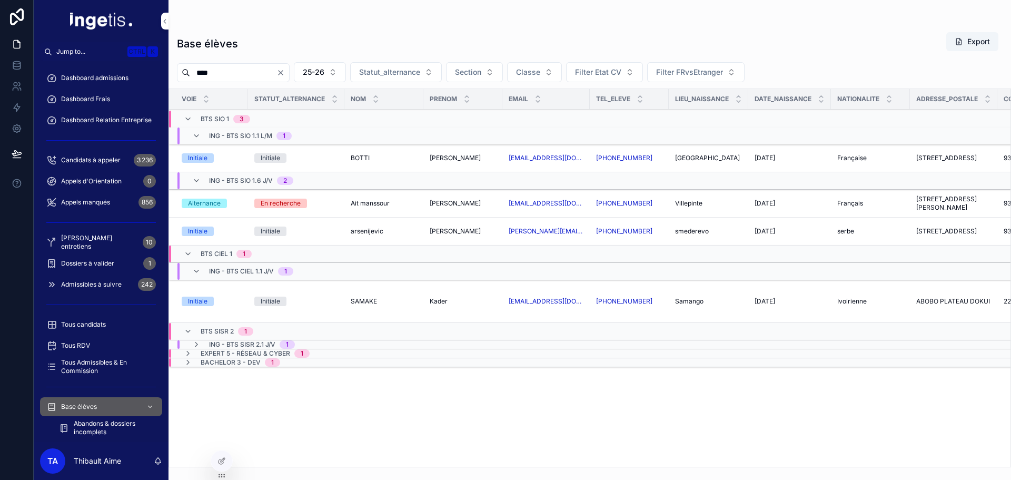
click at [264, 343] on span "ING - BTS SISR 2.1 J/V" at bounding box center [242, 344] width 66 height 8
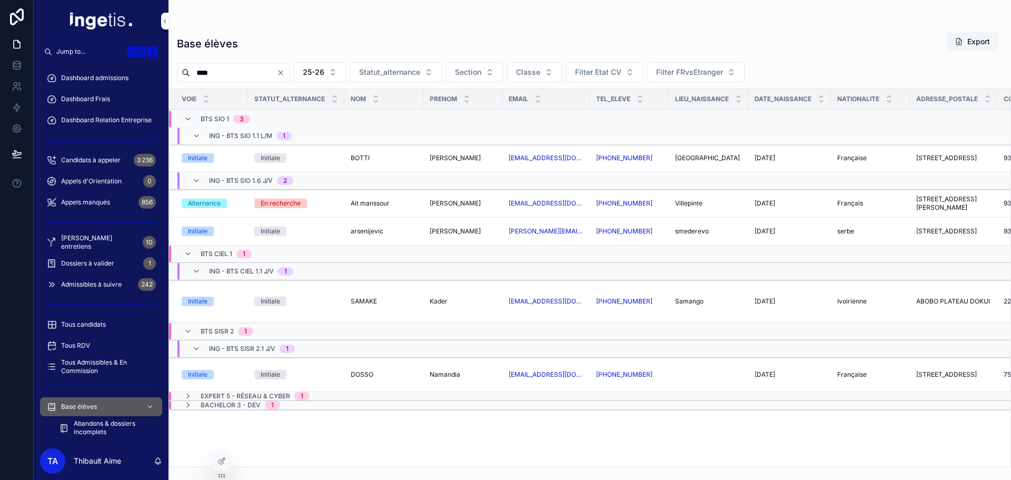
click at [275, 395] on span "Expert 5 - Réseau & Cyber" at bounding box center [246, 396] width 90 height 8
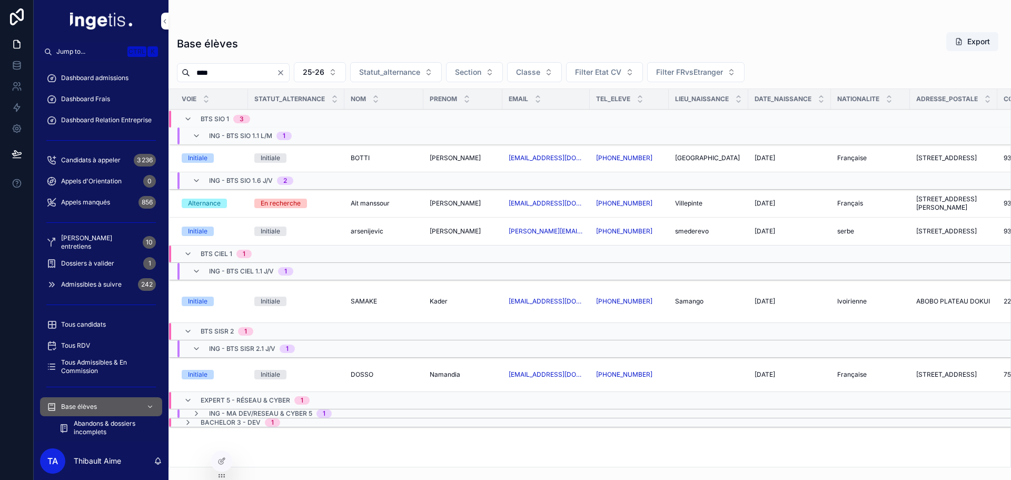
click at [282, 414] on span "ING - MA DEV/RESEAU & CYBER 5" at bounding box center [260, 413] width 103 height 8
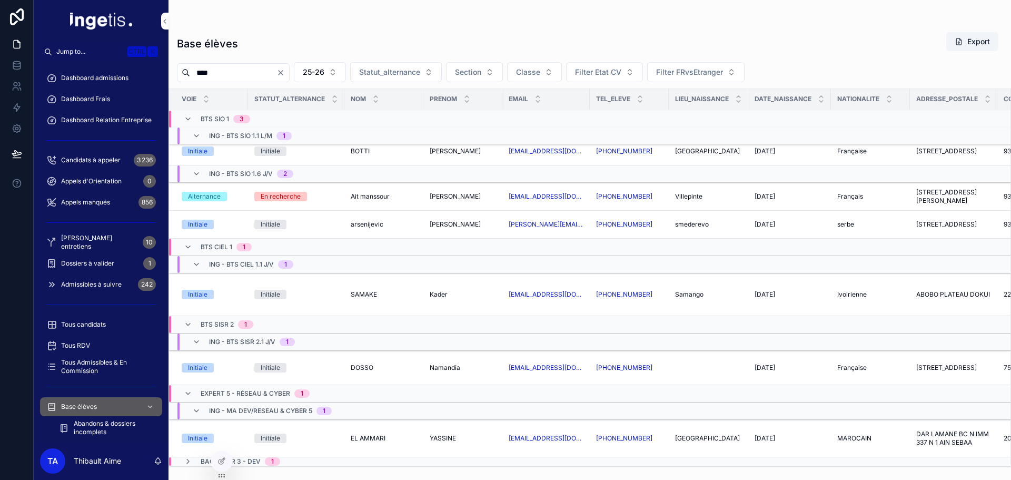
scroll to position [15, 0]
click at [257, 457] on span "Bachelor 3 - Dev" at bounding box center [231, 461] width 60 height 8
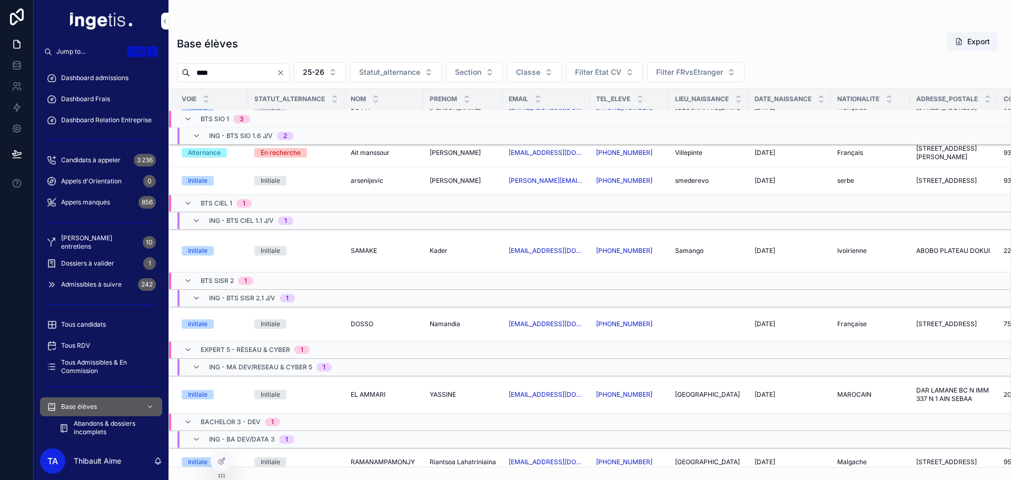
scroll to position [67, 0]
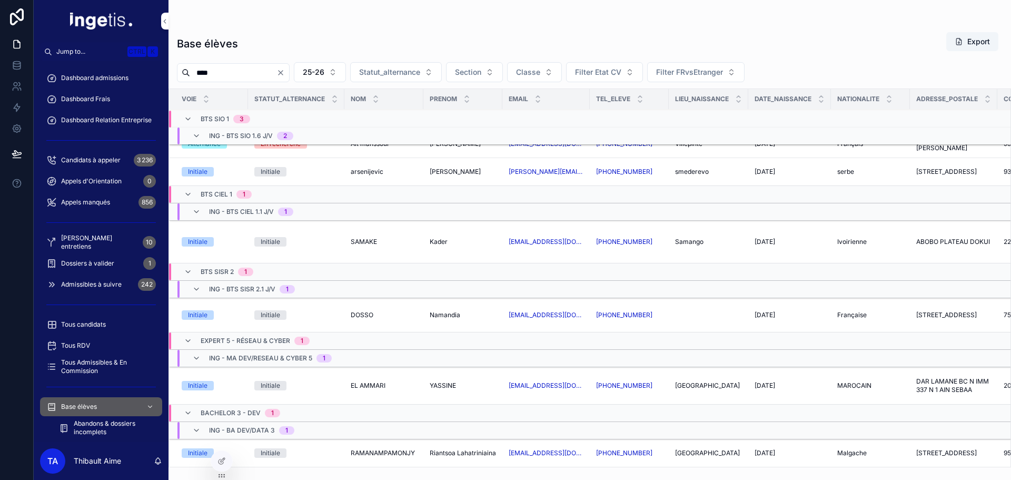
click at [92, 321] on span "Tous candidats" at bounding box center [83, 324] width 45 height 8
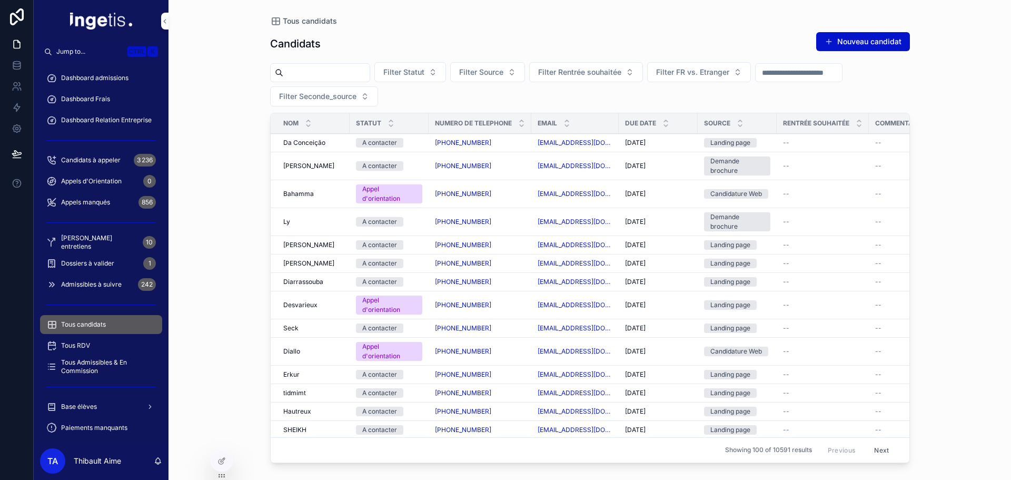
click at [315, 69] on input "scrollable content" at bounding box center [326, 72] width 86 height 15
paste input "****"
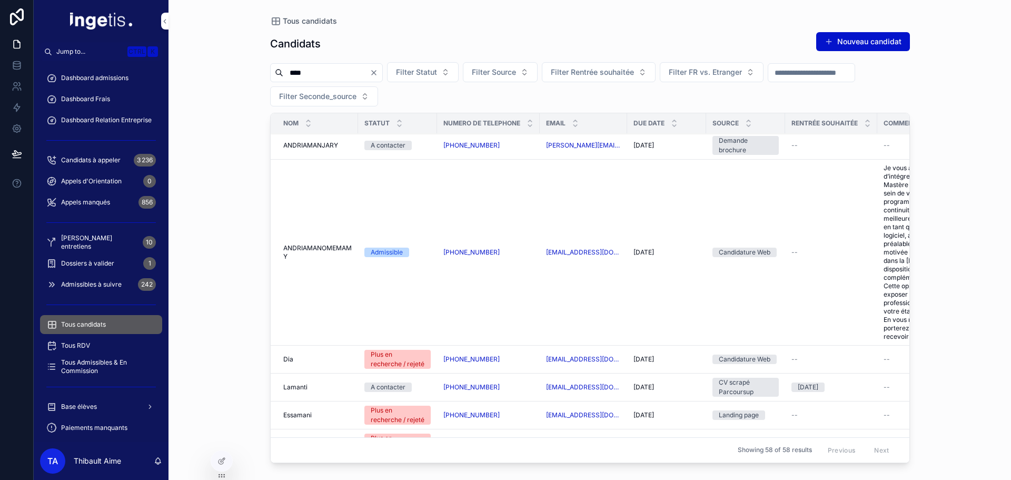
scroll to position [527, 0]
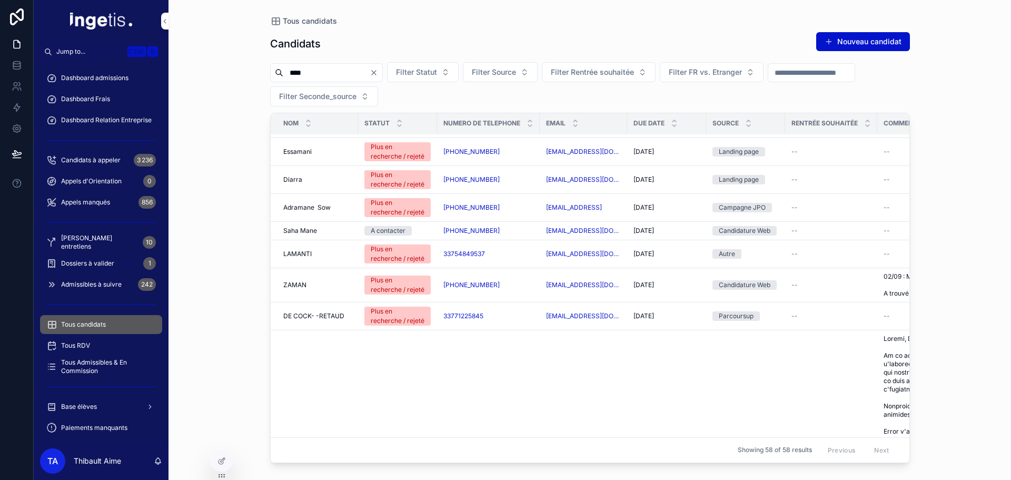
paste input "***"
drag, startPoint x: 320, startPoint y: 76, endPoint x: 244, endPoint y: 74, distance: 76.4
click at [244, 74] on div "Tous candidats Candidats Nouveau candidat ******* Filter Statut Filter Source F…" at bounding box center [590, 240] width 843 height 480
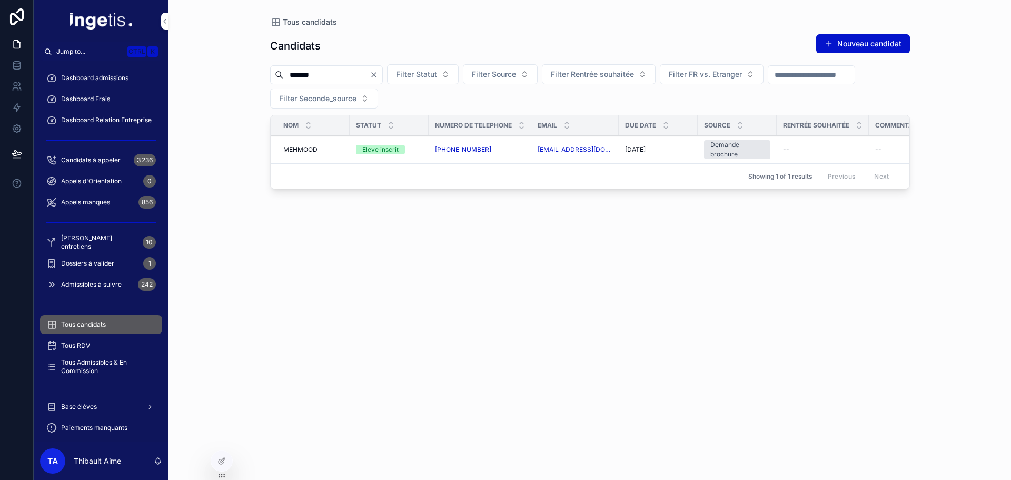
type input "*******"
click at [312, 149] on span "MEHMOOD" at bounding box center [300, 149] width 34 height 8
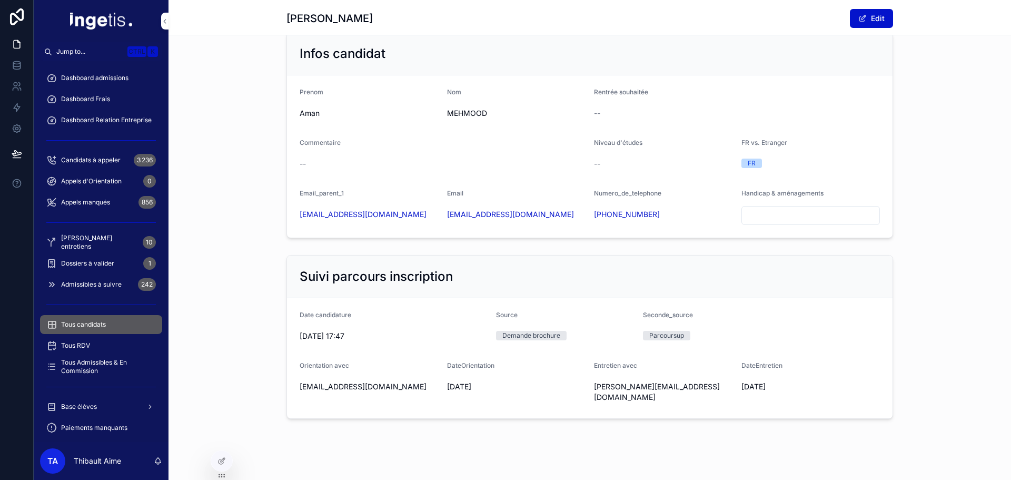
scroll to position [170, 0]
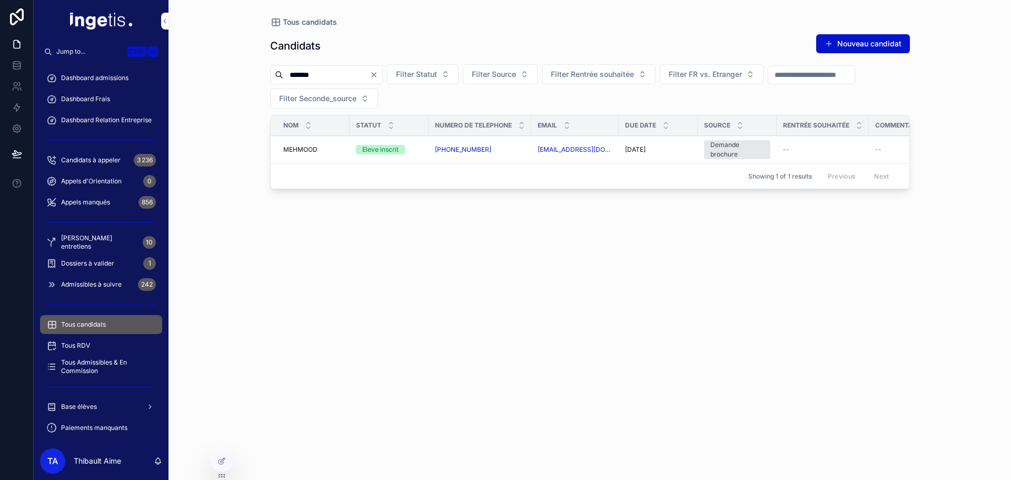
click at [110, 404] on div "Base élèves" at bounding box center [101, 406] width 110 height 17
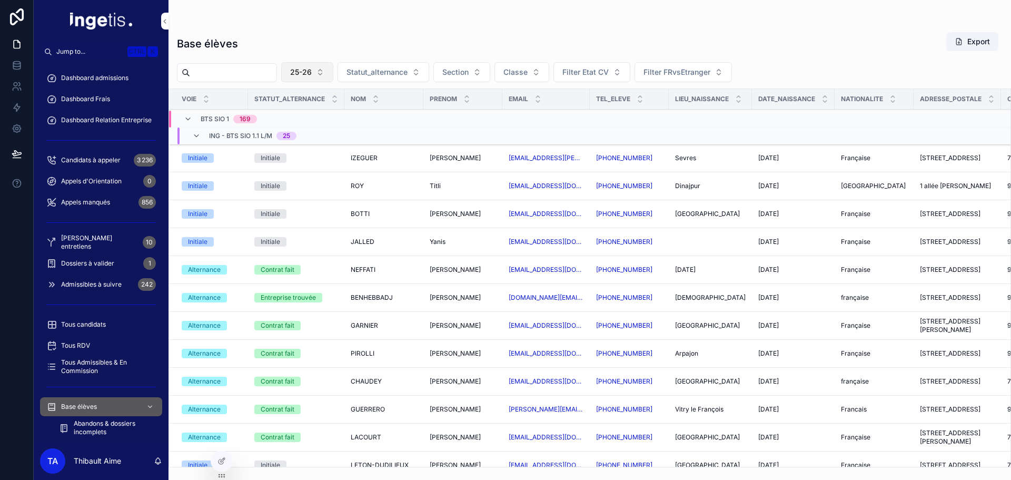
click at [333, 71] on button "25-26" at bounding box center [307, 72] width 52 height 20
click at [312, 118] on div "None" at bounding box center [334, 114] width 146 height 17
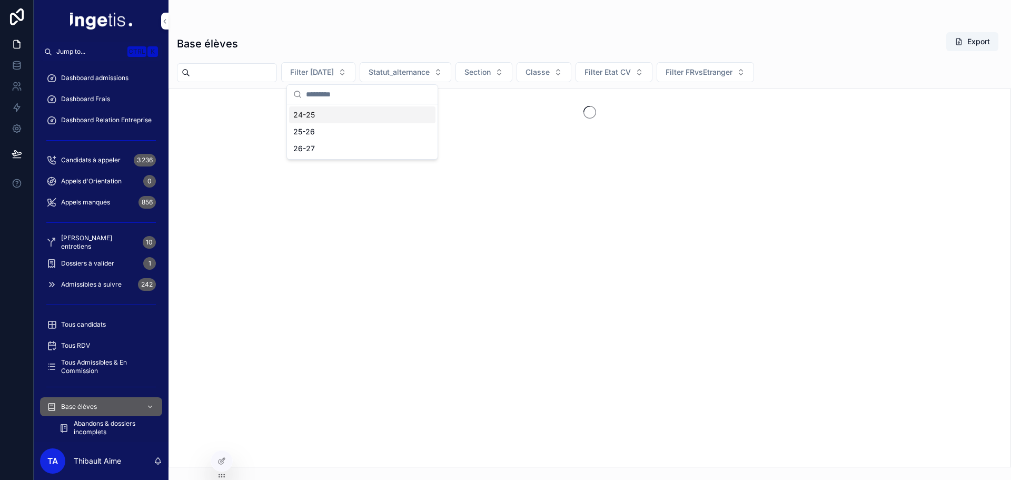
click at [268, 74] on input "scrollable content" at bounding box center [233, 72] width 86 height 15
paste input "*******"
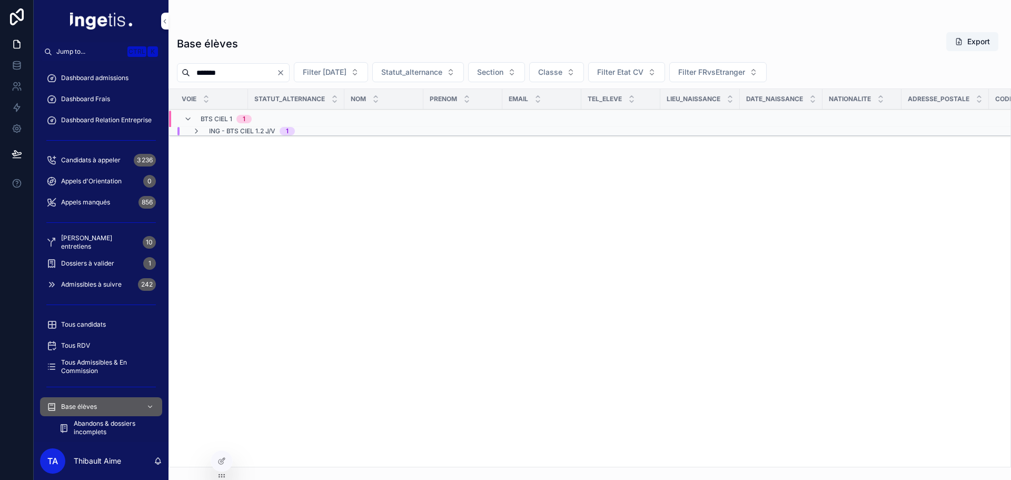
type input "*******"
click at [263, 133] on span "ING - BTS CIEL 1.2 J/V" at bounding box center [242, 131] width 66 height 8
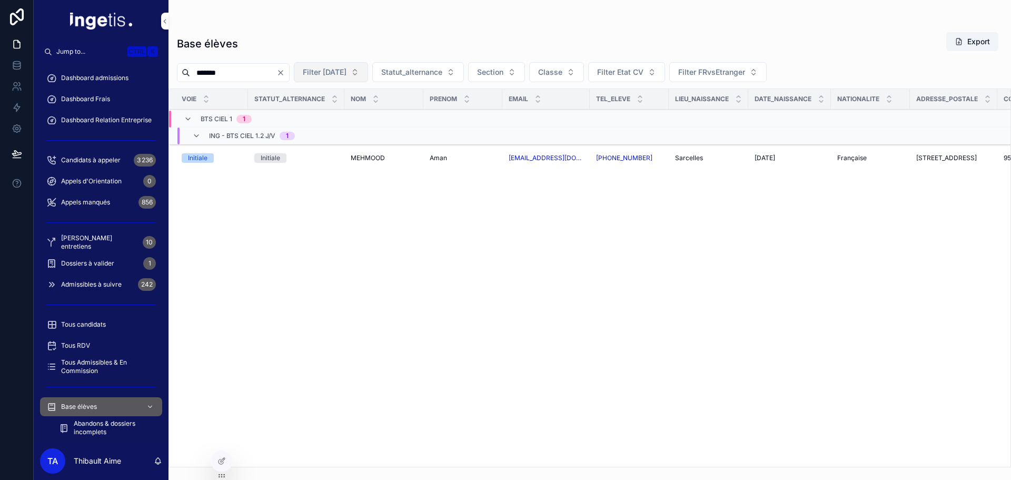
click at [347, 73] on span "Filter [DATE]" at bounding box center [325, 72] width 44 height 11
click at [352, 131] on div "25-26" at bounding box center [375, 131] width 146 height 17
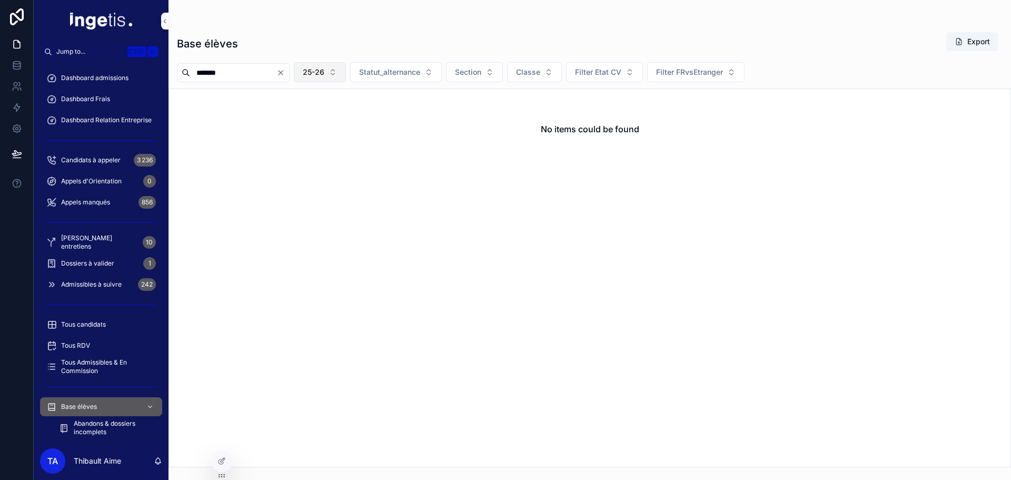
click at [346, 74] on button "25-26" at bounding box center [320, 72] width 52 height 20
drag, startPoint x: 349, startPoint y: 116, endPoint x: 344, endPoint y: 123, distance: 8.3
click at [349, 116] on div "None" at bounding box center [346, 114] width 146 height 17
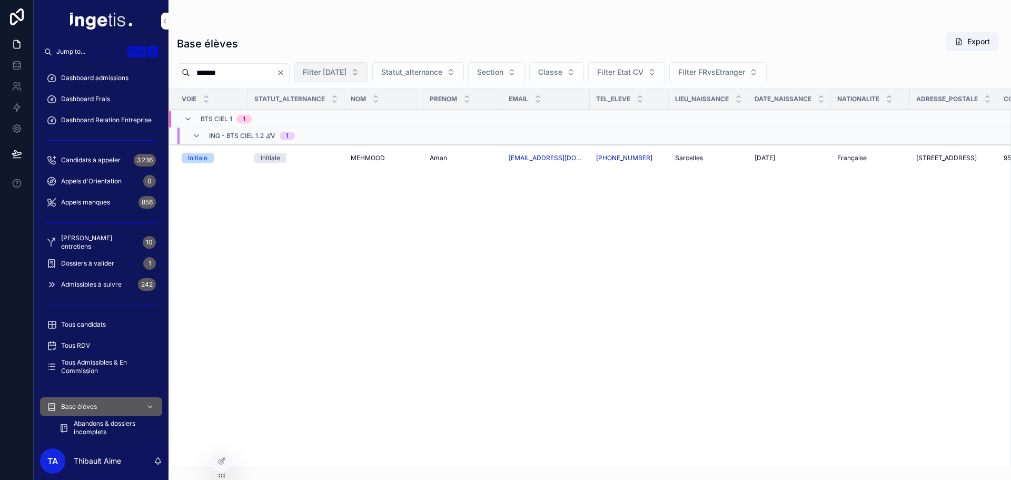
click at [344, 75] on span "Filter [DATE]" at bounding box center [325, 72] width 44 height 11
click at [330, 114] on div "24-25" at bounding box center [375, 114] width 146 height 17
click at [360, 146] on td "[PERSON_NAME]" at bounding box center [383, 158] width 79 height 28
click at [360, 154] on span "MEHMOOD" at bounding box center [368, 158] width 34 height 8
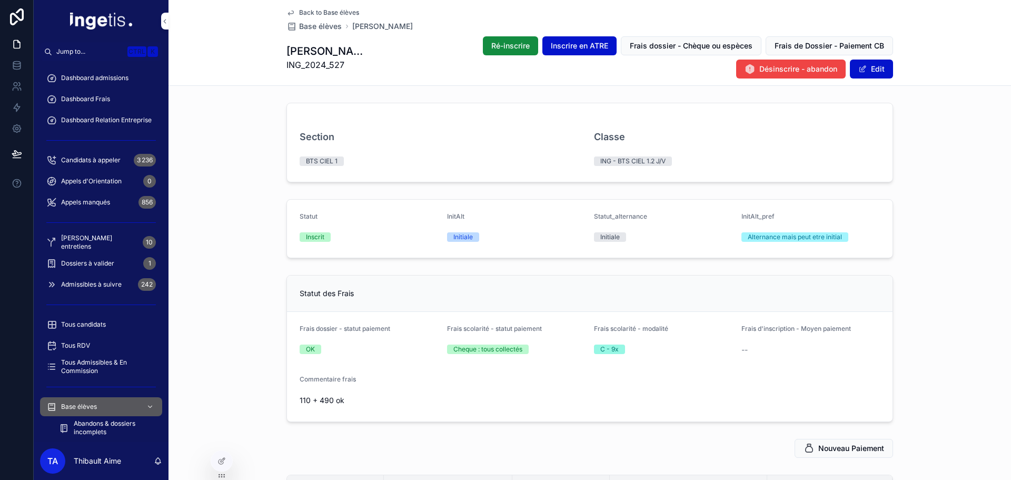
click at [124, 403] on div "Base élèves" at bounding box center [101, 406] width 110 height 17
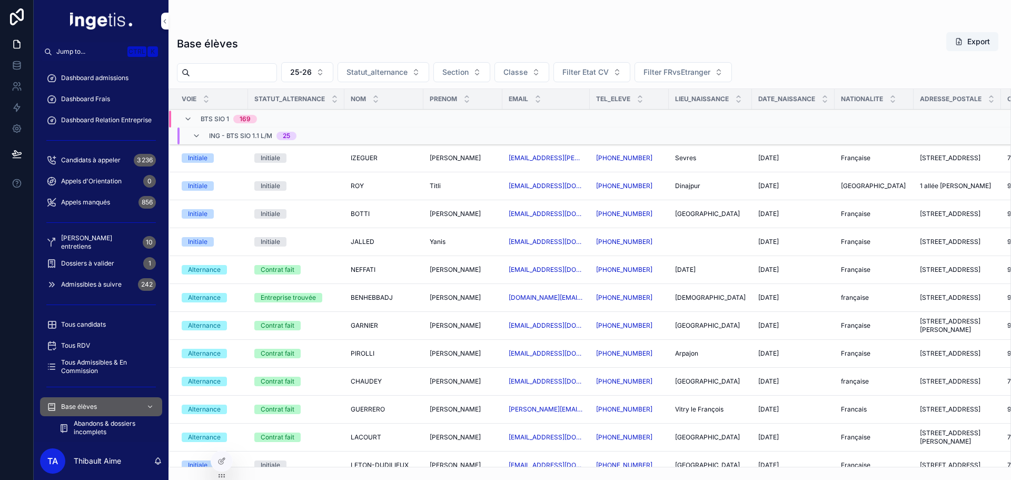
click at [276, 66] on input "scrollable content" at bounding box center [233, 72] width 86 height 15
paste input "******"
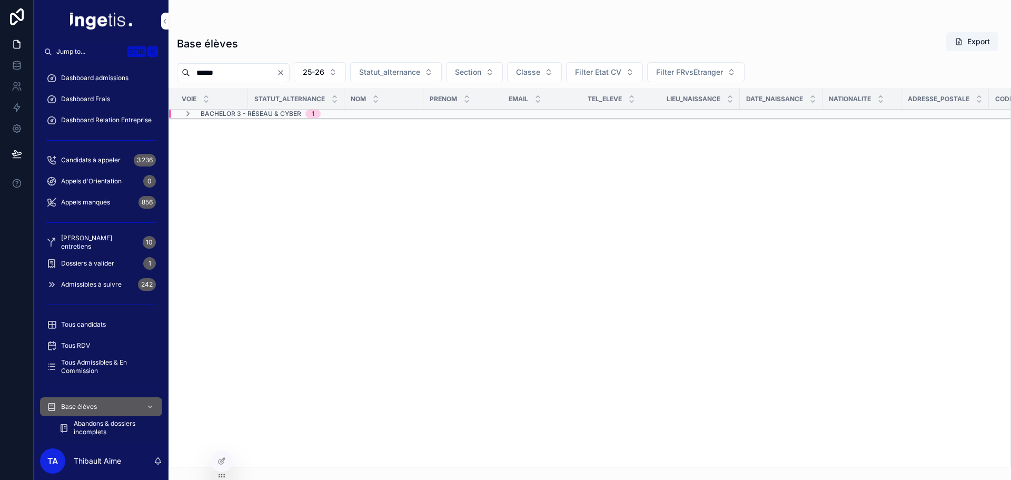
click at [276, 116] on span "Bachelor 3 - Réseau & Cyber" at bounding box center [251, 114] width 101 height 8
click at [275, 128] on span "1" at bounding box center [279, 131] width 15 height 8
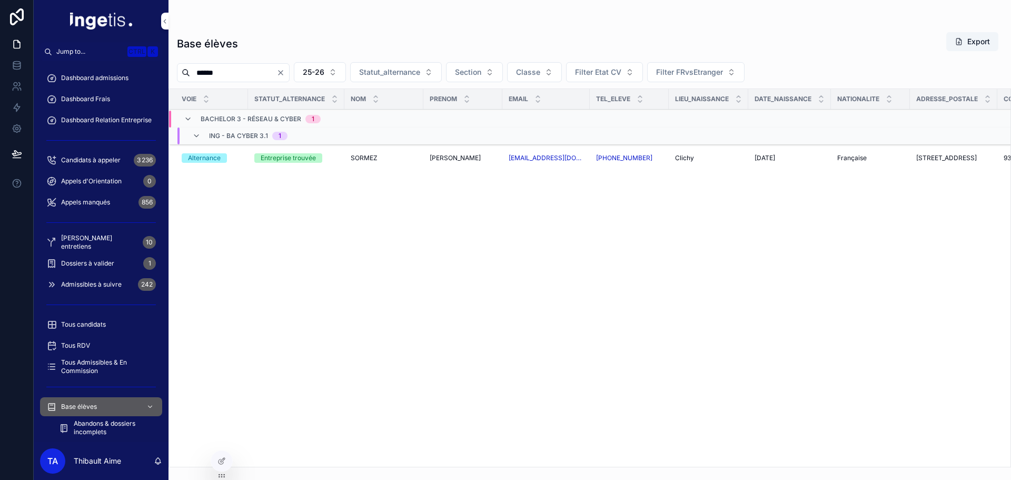
drag, startPoint x: 240, startPoint y: 69, endPoint x: 181, endPoint y: 69, distance: 59.0
click at [181, 68] on div "******" at bounding box center [233, 72] width 113 height 19
paste input "*"
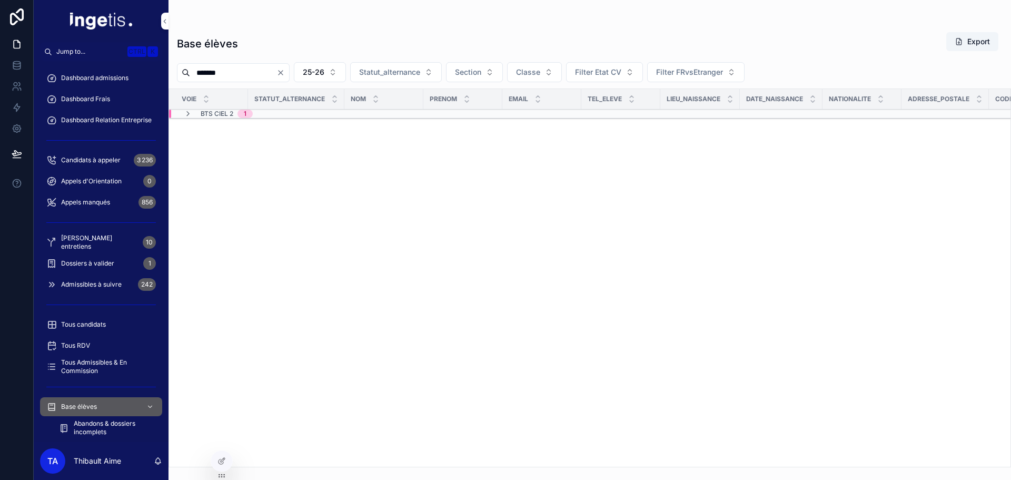
click at [263, 117] on div "BTS CIEL 2 1" at bounding box center [218, 114] width 94 height 8
click at [266, 129] on span "ING - BTS CIEL 2.2 L/M" at bounding box center [243, 131] width 69 height 8
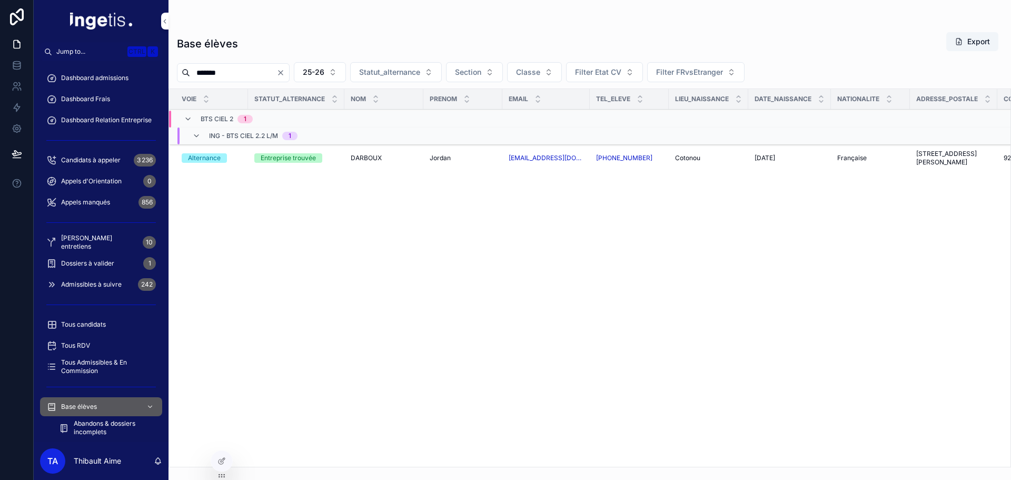
drag, startPoint x: 230, startPoint y: 71, endPoint x: 171, endPoint y: 71, distance: 58.5
click at [177, 71] on div "*******" at bounding box center [233, 72] width 113 height 19
paste input "scrollable content"
drag, startPoint x: 196, startPoint y: 77, endPoint x: 167, endPoint y: 77, distance: 29.0
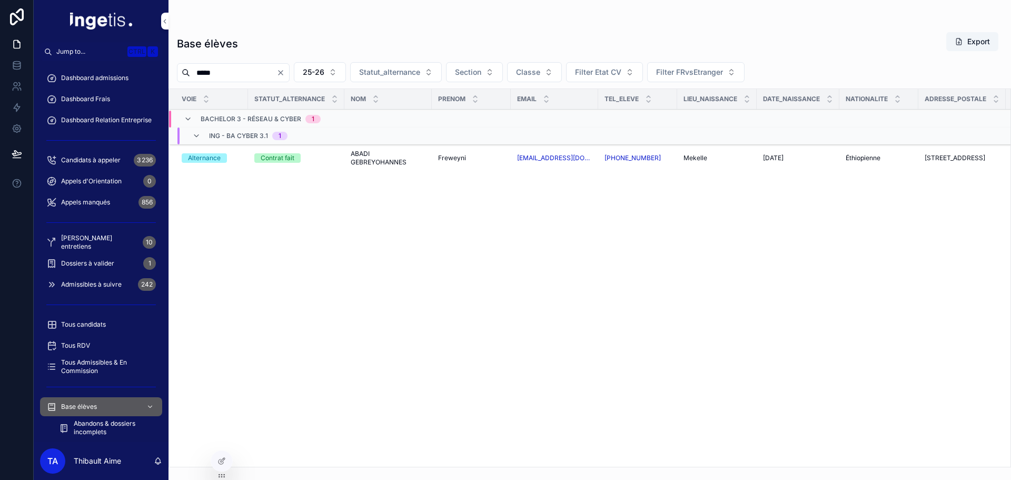
click at [167, 77] on div "Jump to... Ctrl K Dashboard admissions Dashboard Frais Dashboard Relation Entre…" at bounding box center [522, 240] width 977 height 480
paste input "****"
drag, startPoint x: 265, startPoint y: 79, endPoint x: 164, endPoint y: 75, distance: 101.2
click at [164, 75] on div "Jump to... Ctrl K Dashboard admissions Dashboard Frais Dashboard Relation Entre…" at bounding box center [522, 240] width 977 height 480
paste input "scrollable content"
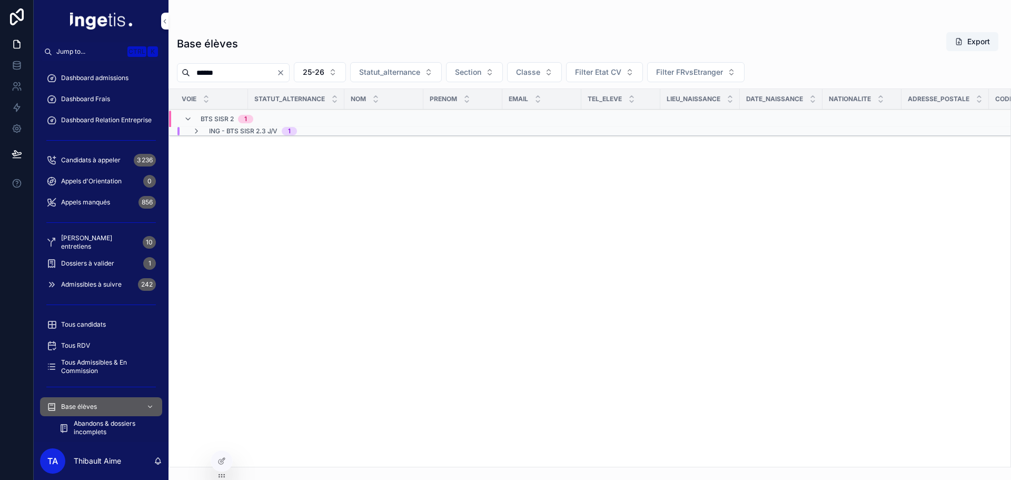
type input "******"
click at [279, 130] on div "ING - BTS SISR 2.3 J/V 1" at bounding box center [253, 131] width 88 height 8
